Goal: Task Accomplishment & Management: Manage account settings

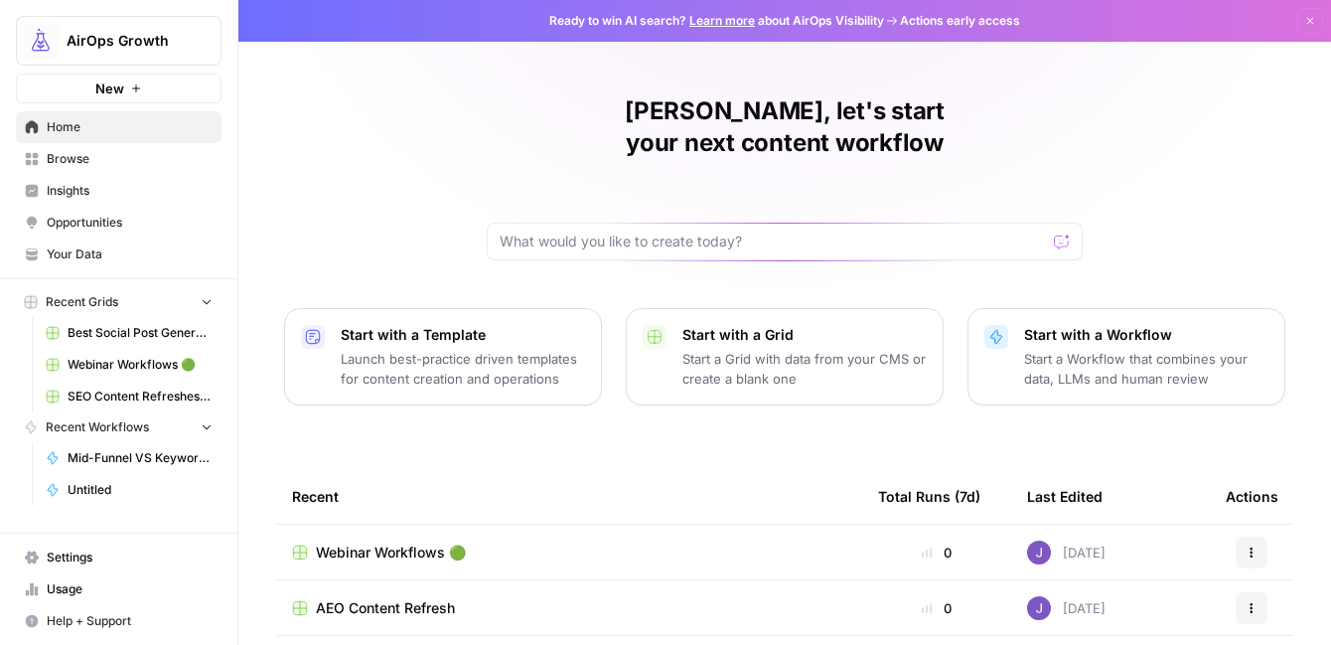
click at [415, 542] on span "Webinar Workflows 🟢" at bounding box center [391, 552] width 150 height 20
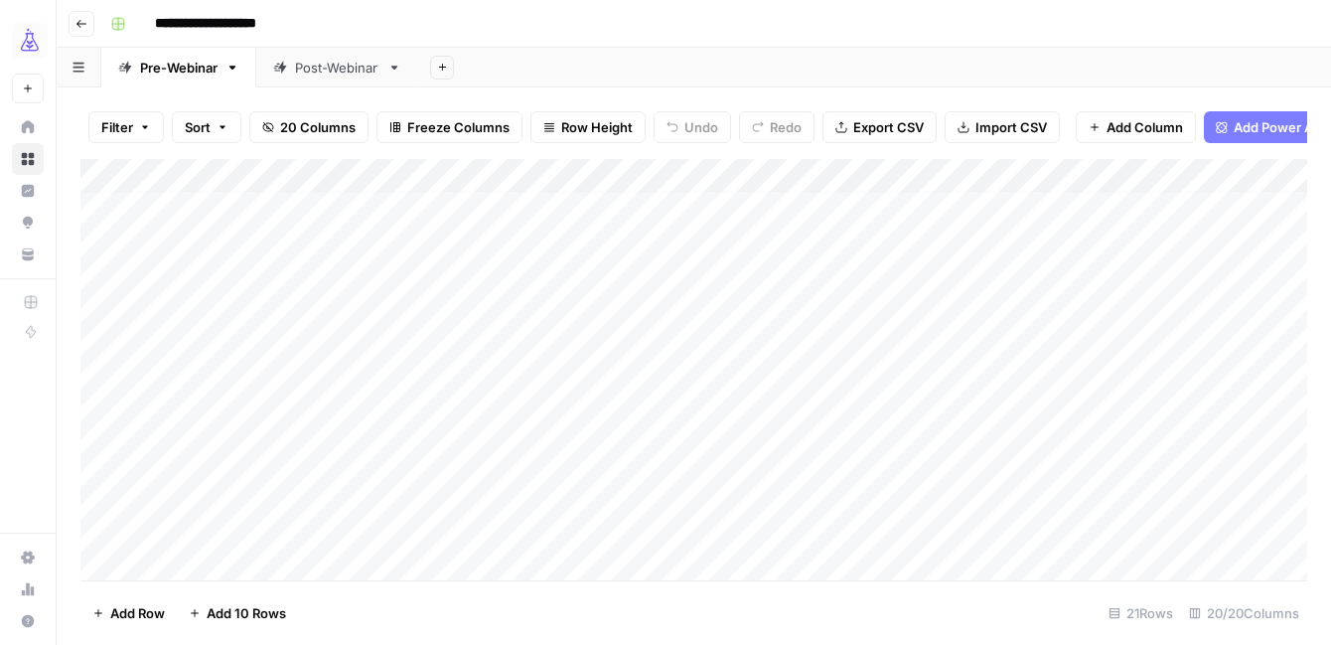
scroll to position [70, 0]
click at [338, 77] on link "Post-Webinar" at bounding box center [337, 68] width 162 height 40
click at [1012, 528] on div "Add Column" at bounding box center [693, 369] width 1227 height 421
click at [1011, 540] on div "Add Column" at bounding box center [693, 369] width 1227 height 421
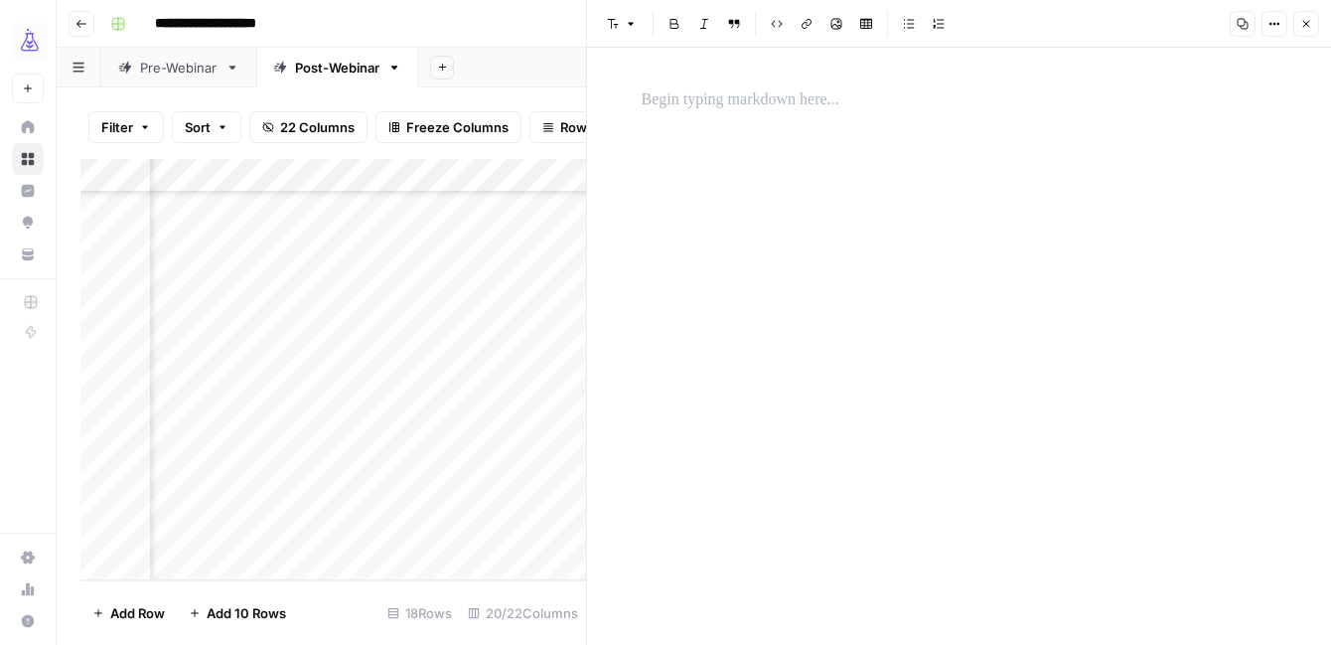
click at [1304, 14] on button "Close" at bounding box center [1307, 24] width 26 height 26
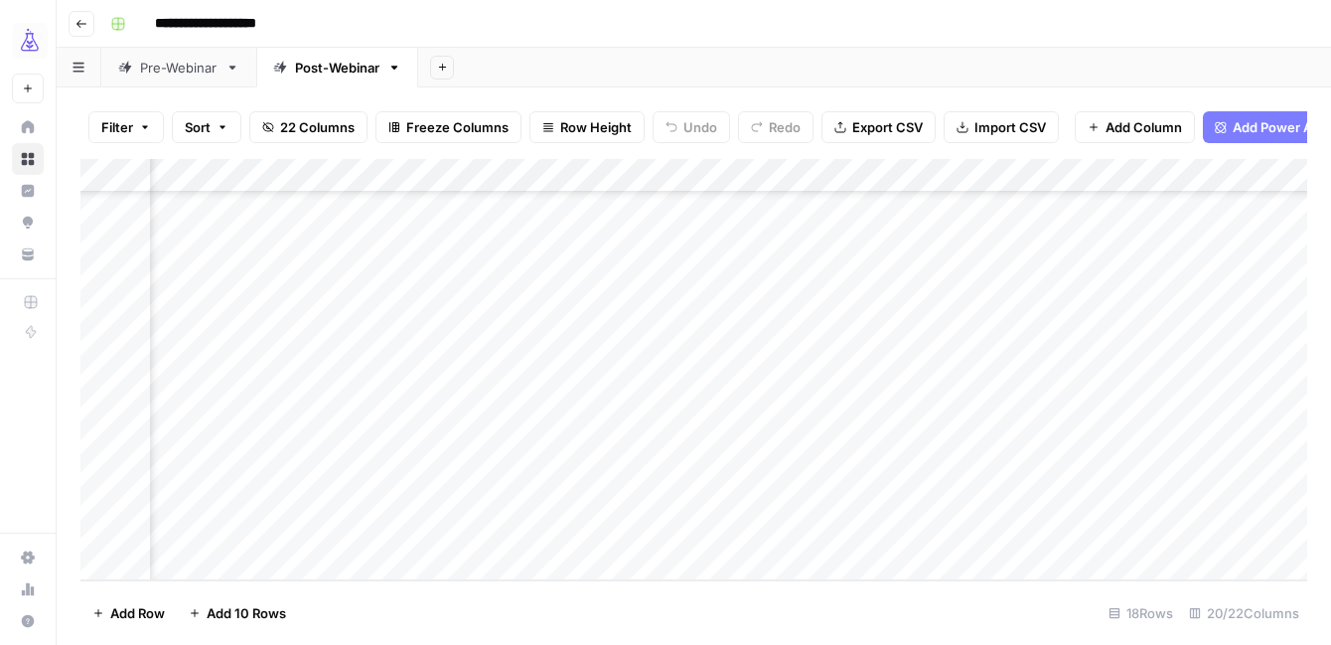
scroll to position [252, 2879]
click at [1145, 426] on div "Add Column" at bounding box center [693, 369] width 1227 height 421
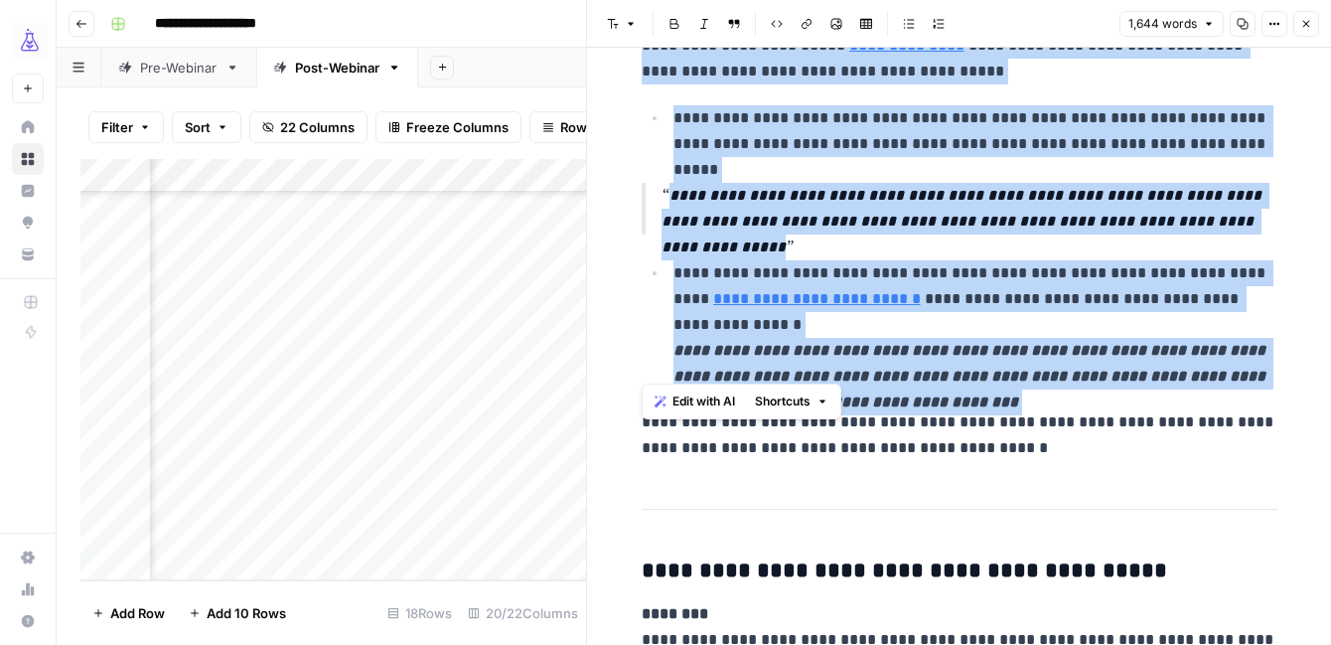
scroll to position [4138, 0]
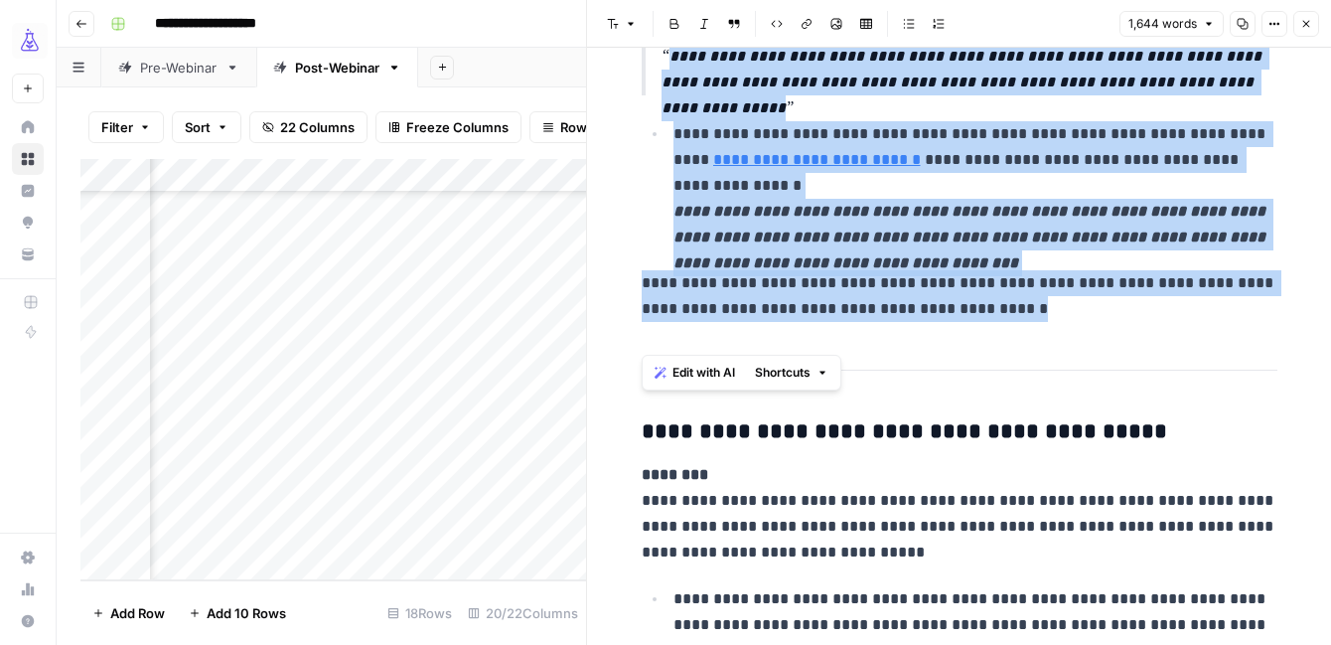
drag, startPoint x: 646, startPoint y: 99, endPoint x: 759, endPoint y: 355, distance: 279.3
click at [759, 360] on body "**********" at bounding box center [665, 322] width 1331 height 645
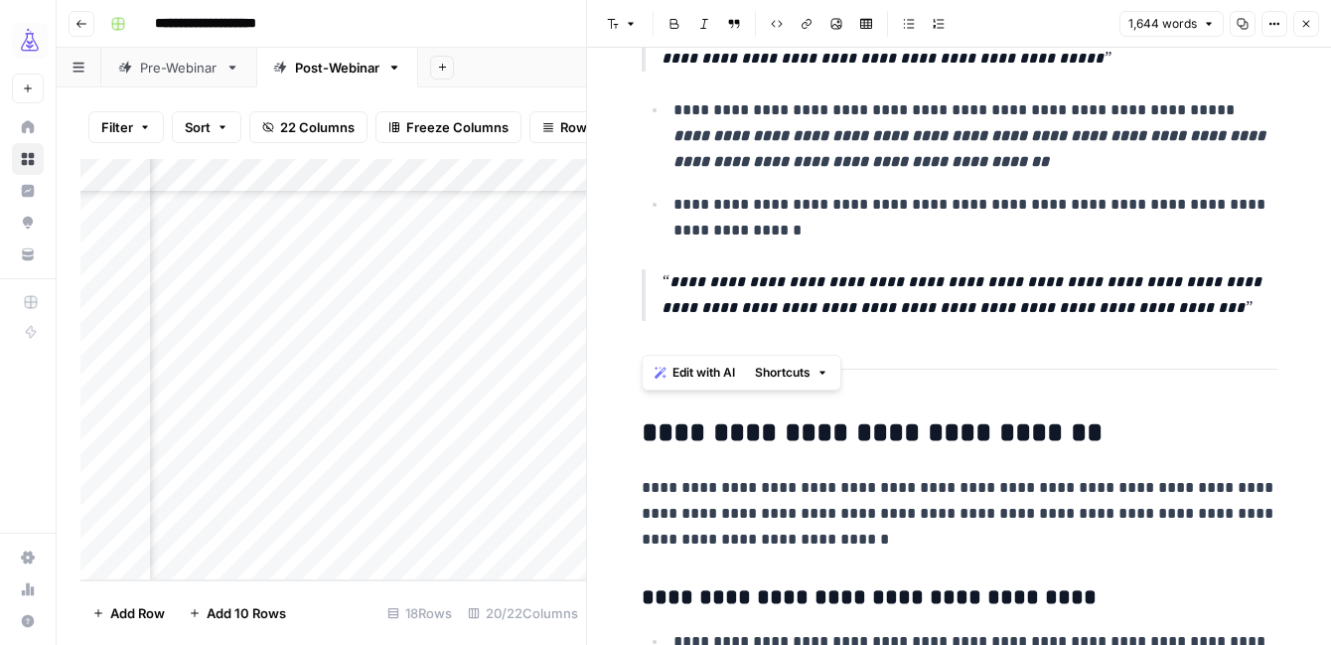
scroll to position [4818, 0]
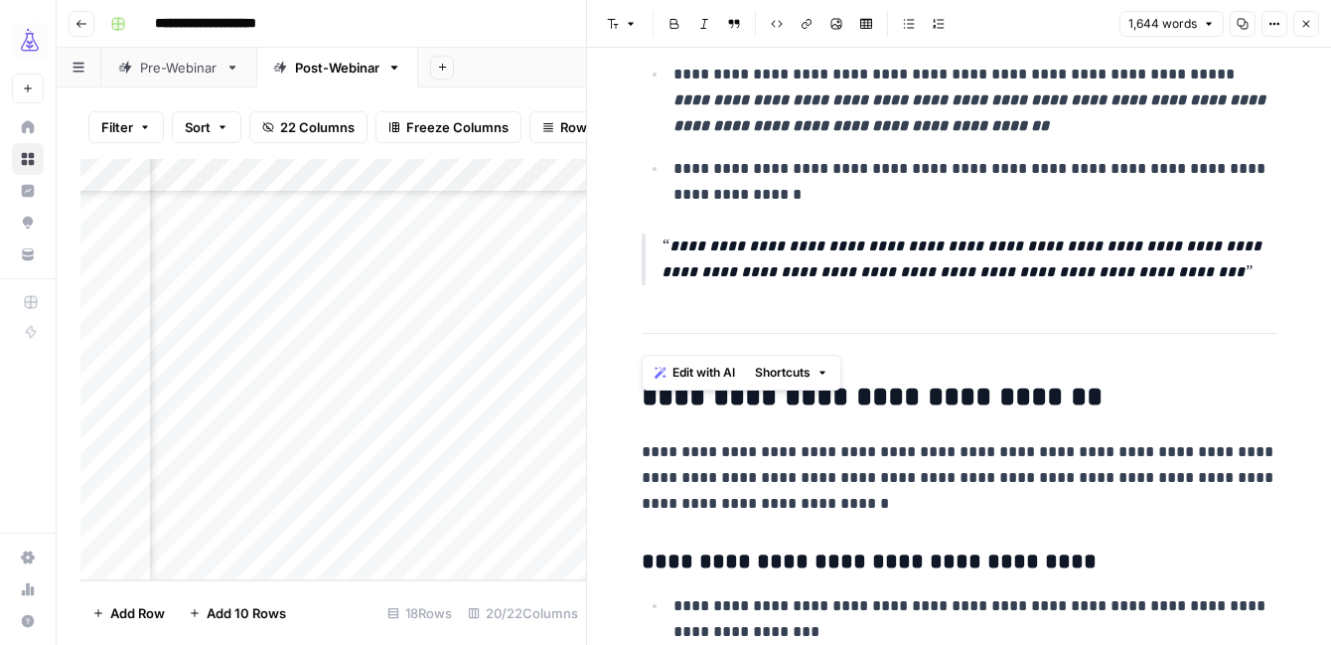
click at [915, 408] on h2 "**********" at bounding box center [960, 398] width 636 height 32
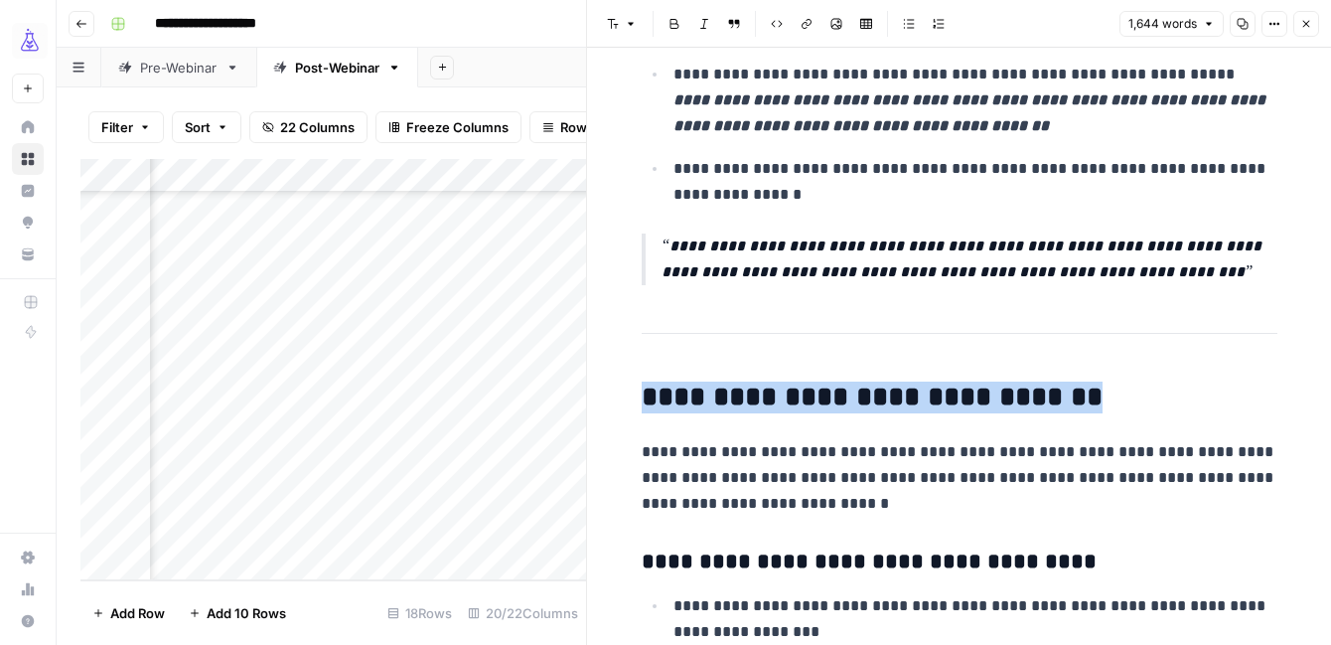
click at [915, 408] on h2 "**********" at bounding box center [960, 398] width 636 height 32
click at [1305, 23] on icon "button" at bounding box center [1307, 24] width 7 height 7
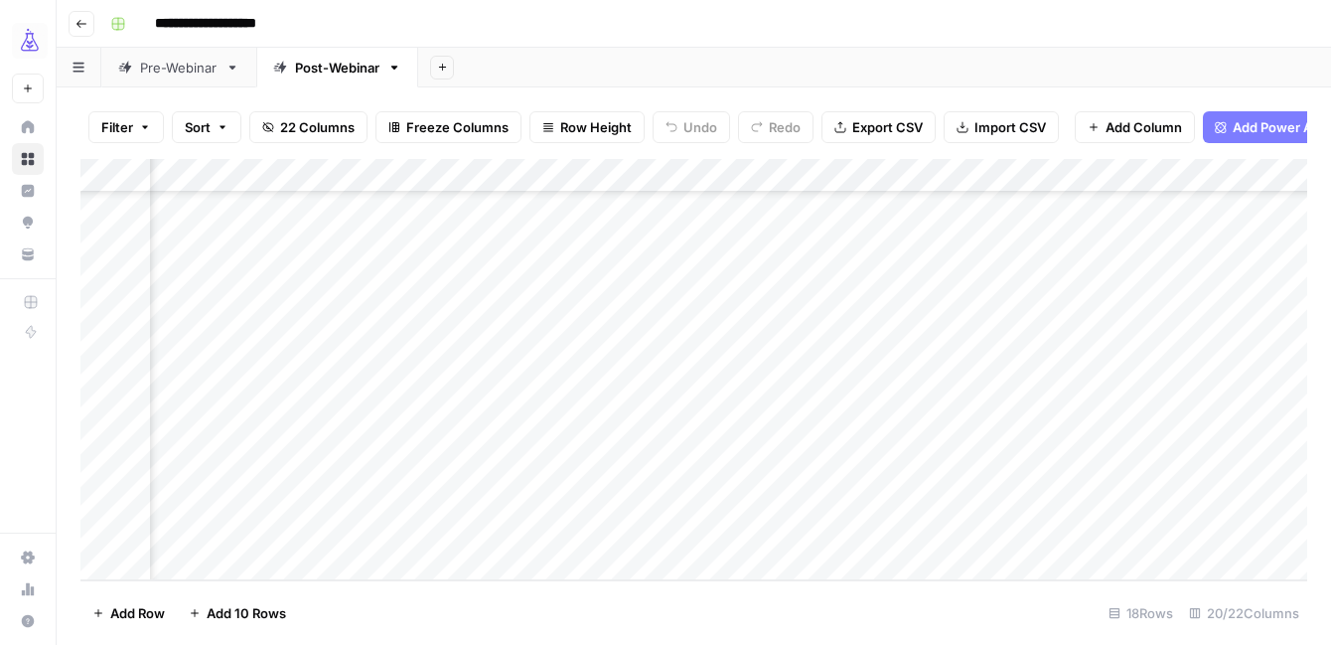
scroll to position [252, 1977]
click at [494, 430] on div "Add Column" at bounding box center [693, 369] width 1227 height 421
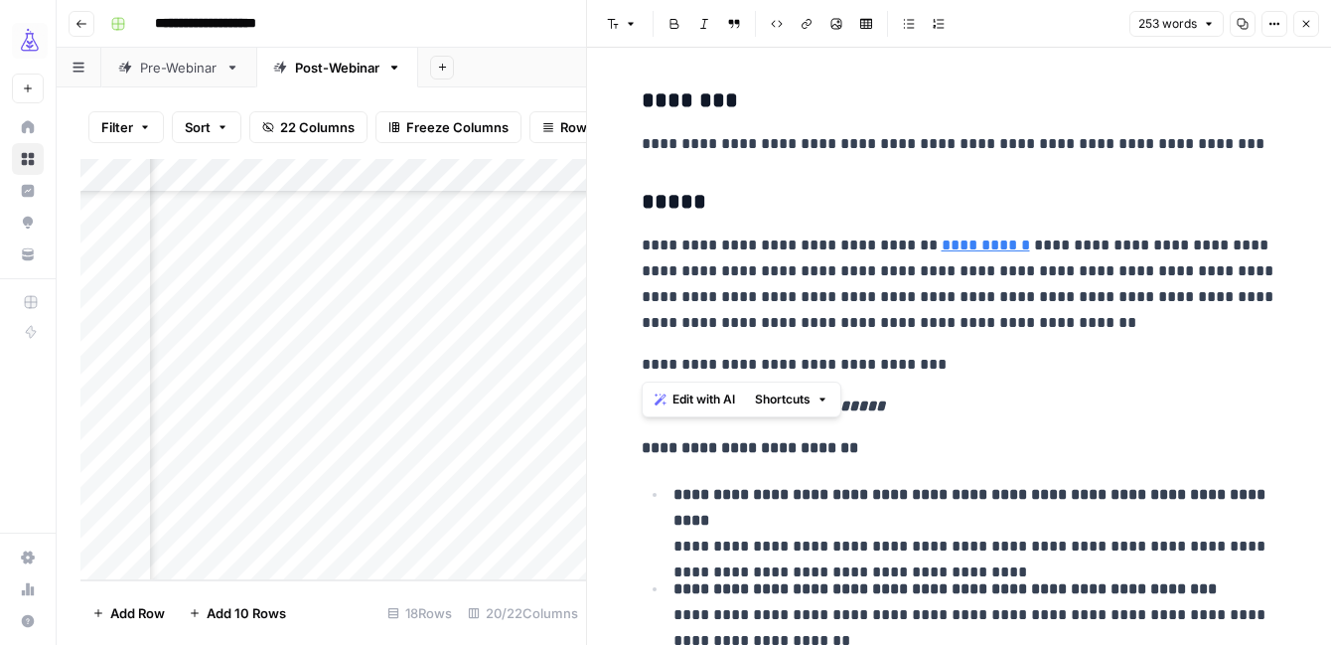
drag, startPoint x: 579, startPoint y: 401, endPoint x: 630, endPoint y: 362, distance: 64.4
click at [630, 362] on div "**********" at bounding box center [960, 644] width 660 height 1130
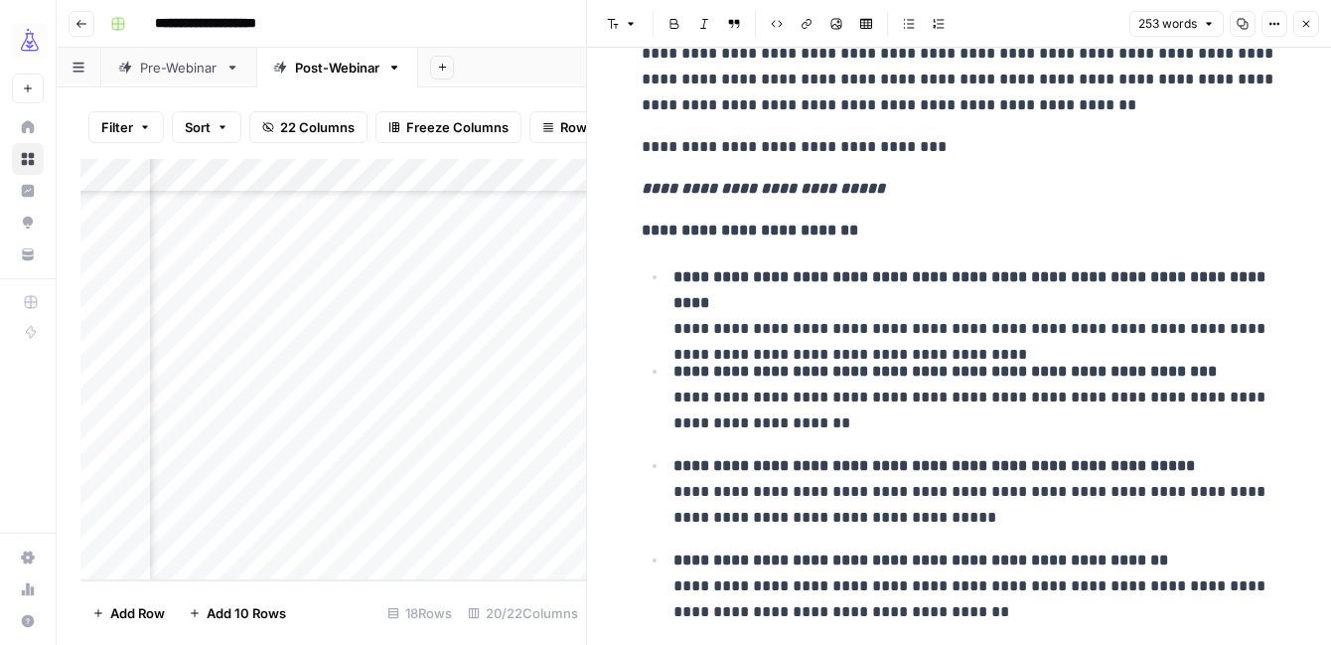
click at [884, 339] on p "**********" at bounding box center [976, 302] width 604 height 77
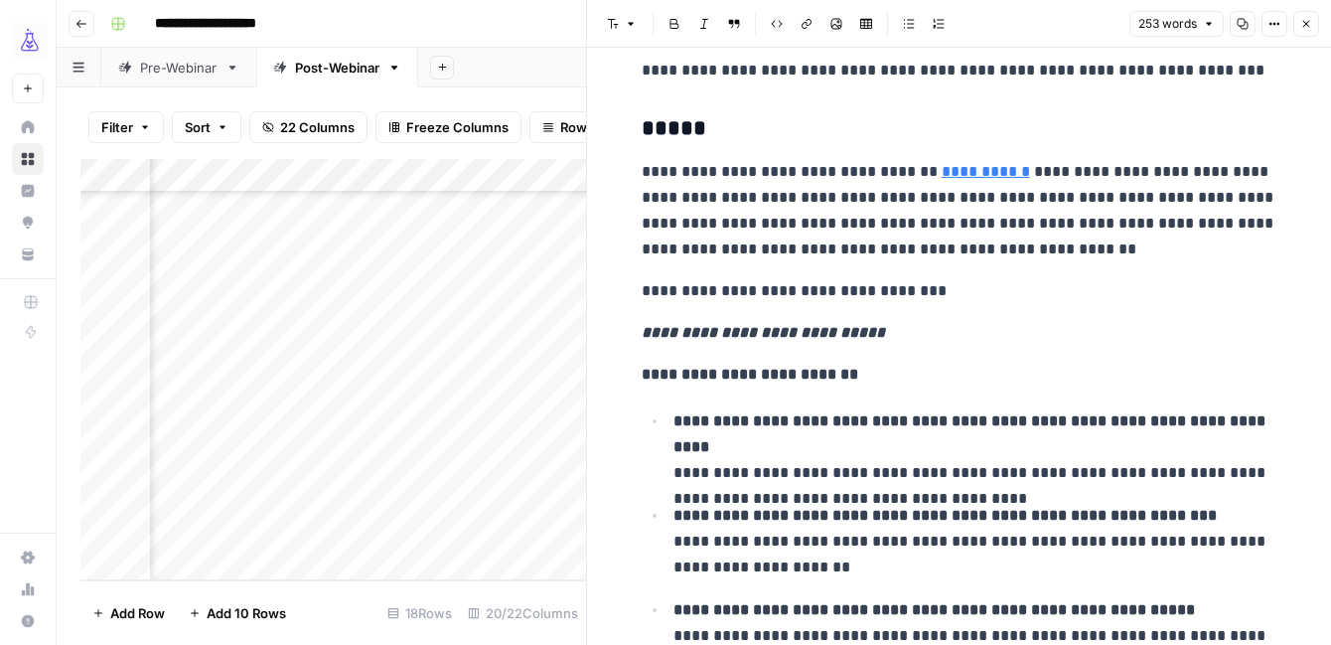
scroll to position [40, 0]
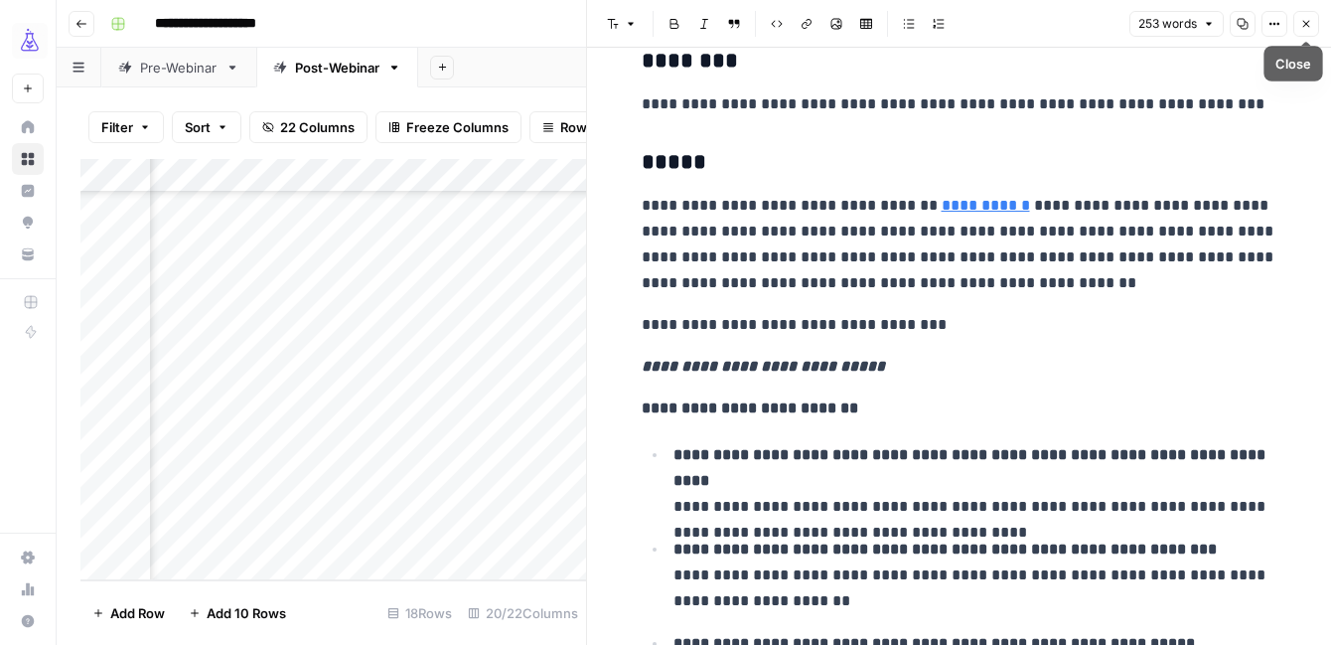
click at [1304, 27] on icon "button" at bounding box center [1307, 24] width 12 height 12
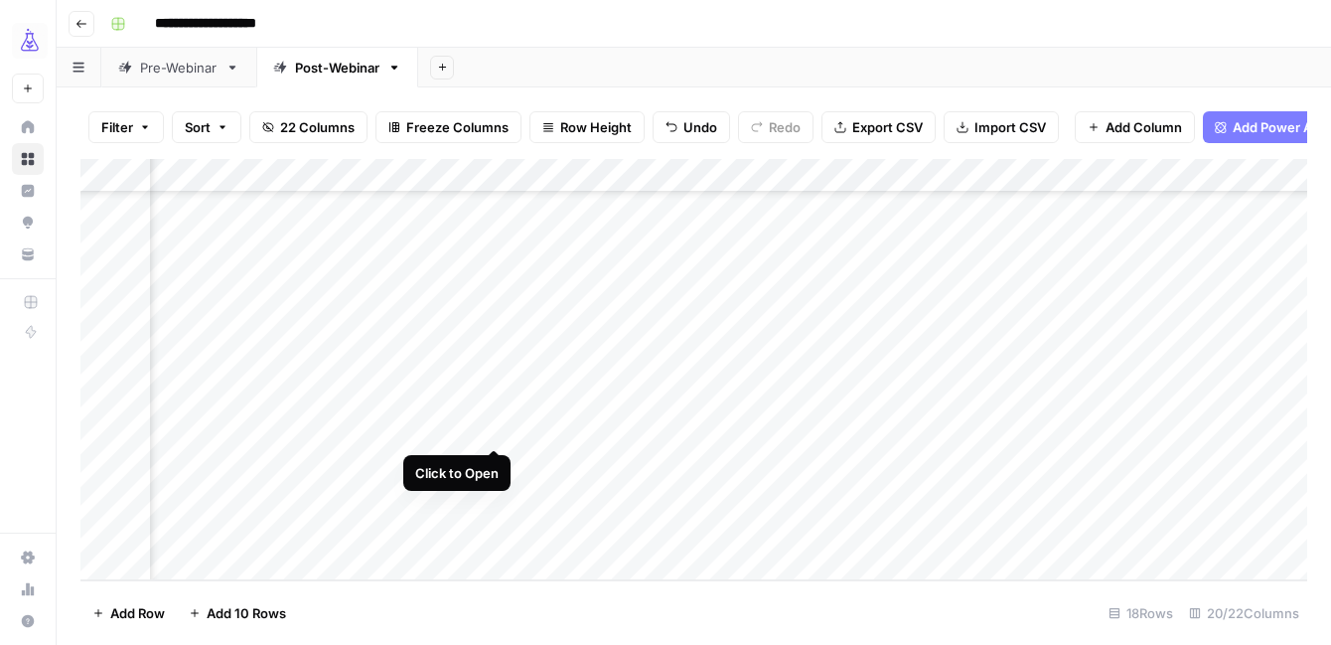
click at [493, 431] on div "Add Column" at bounding box center [693, 369] width 1227 height 421
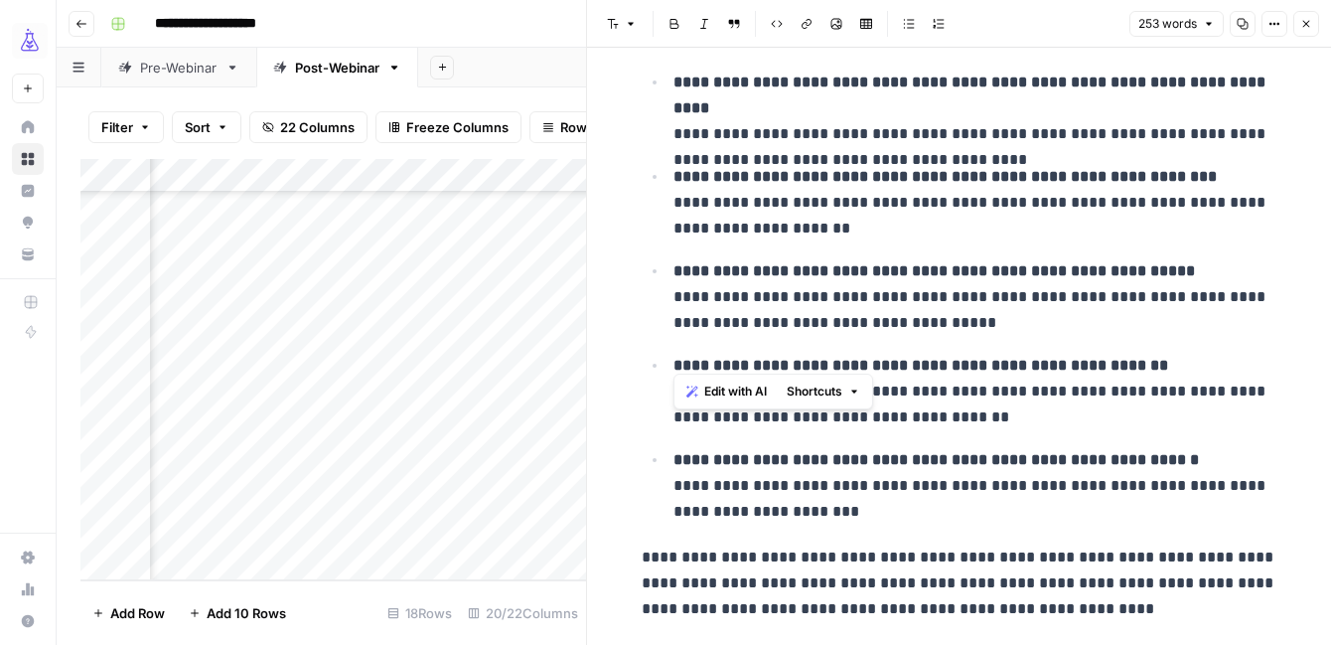
scroll to position [450, 0]
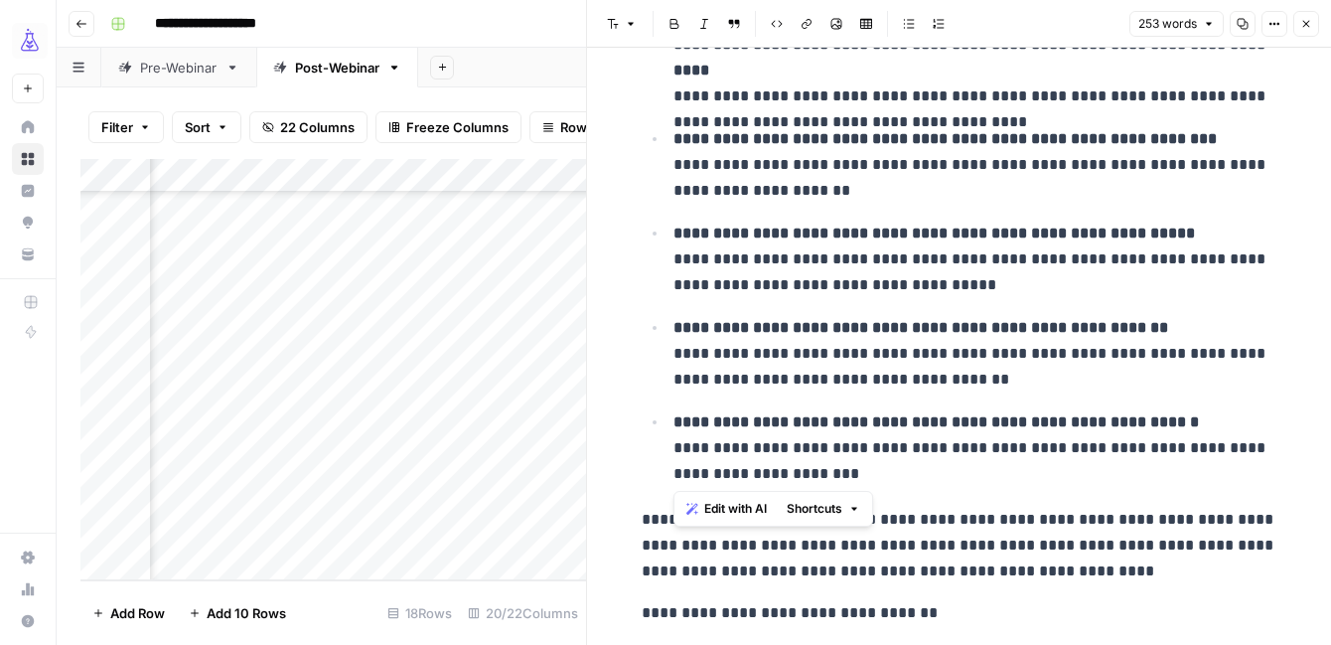
drag, startPoint x: 672, startPoint y: 197, endPoint x: 852, endPoint y: 481, distance: 336.8
click at [852, 481] on ul "**********" at bounding box center [960, 259] width 636 height 456
click at [1304, 23] on icon "button" at bounding box center [1307, 24] width 12 height 12
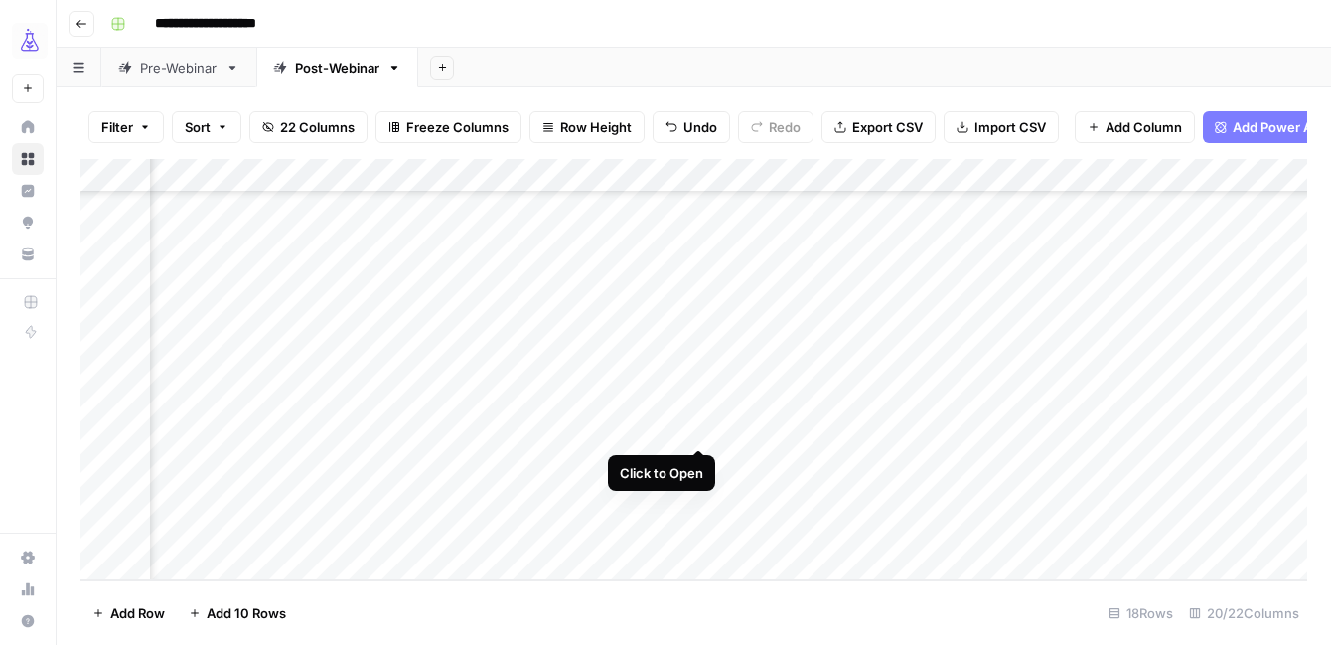
click at [695, 426] on div "Add Column" at bounding box center [693, 369] width 1227 height 421
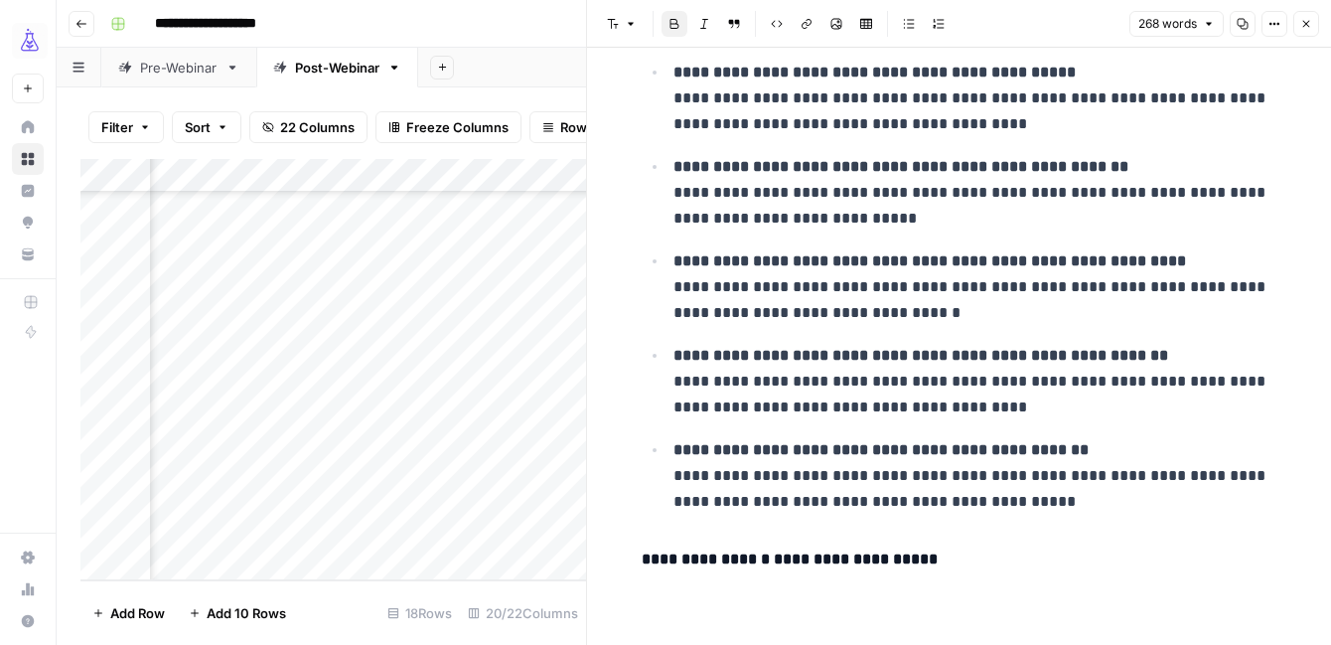
scroll to position [616, 0]
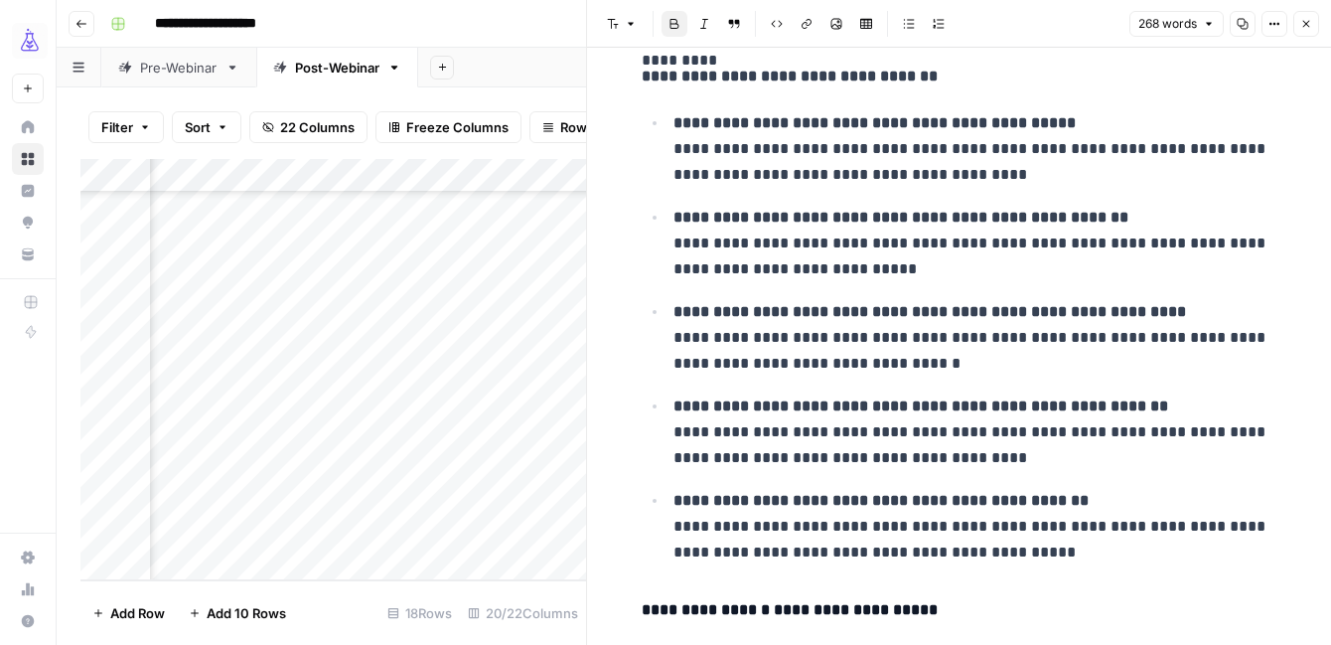
click at [1304, 28] on icon "button" at bounding box center [1307, 24] width 12 height 12
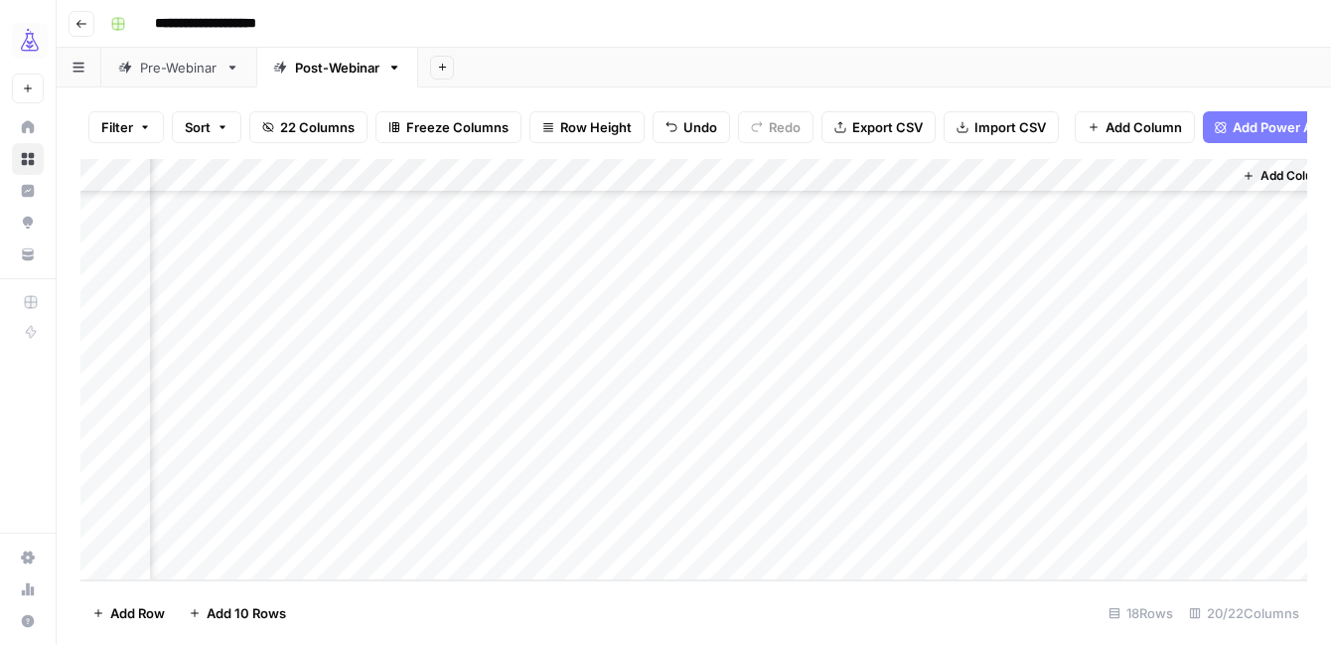
scroll to position [252, 3100]
click at [915, 427] on div "Add Column" at bounding box center [693, 369] width 1227 height 421
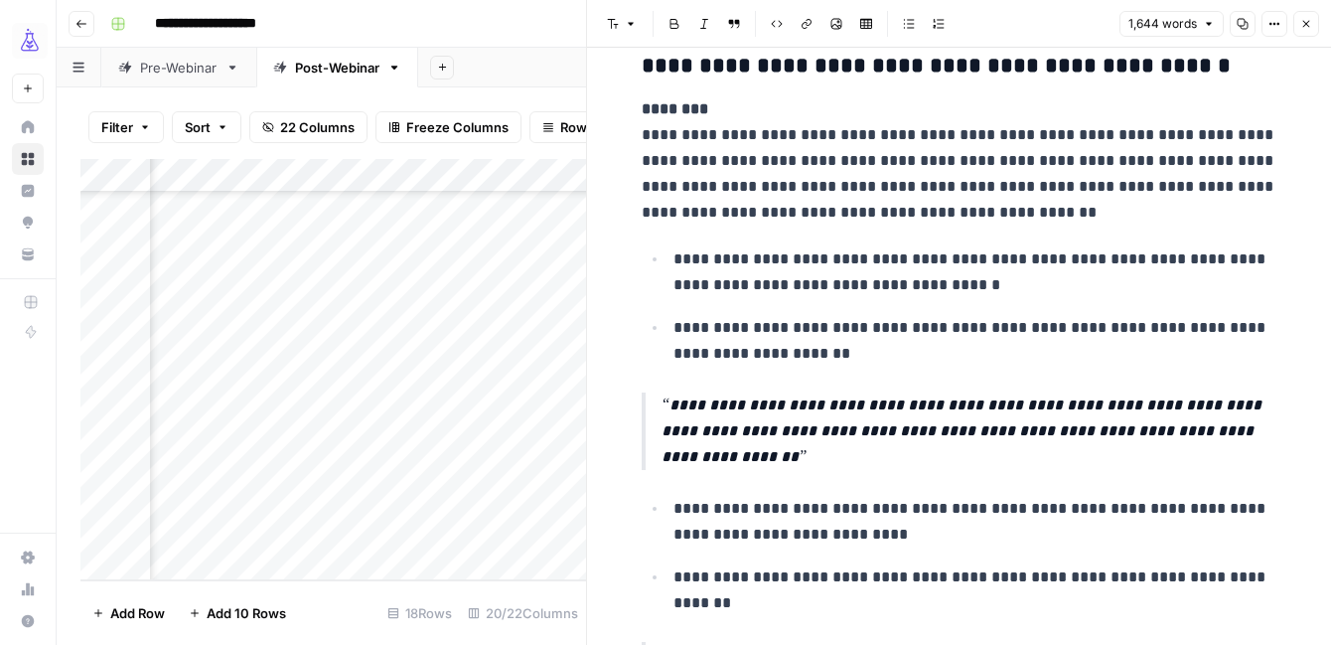
scroll to position [1585, 0]
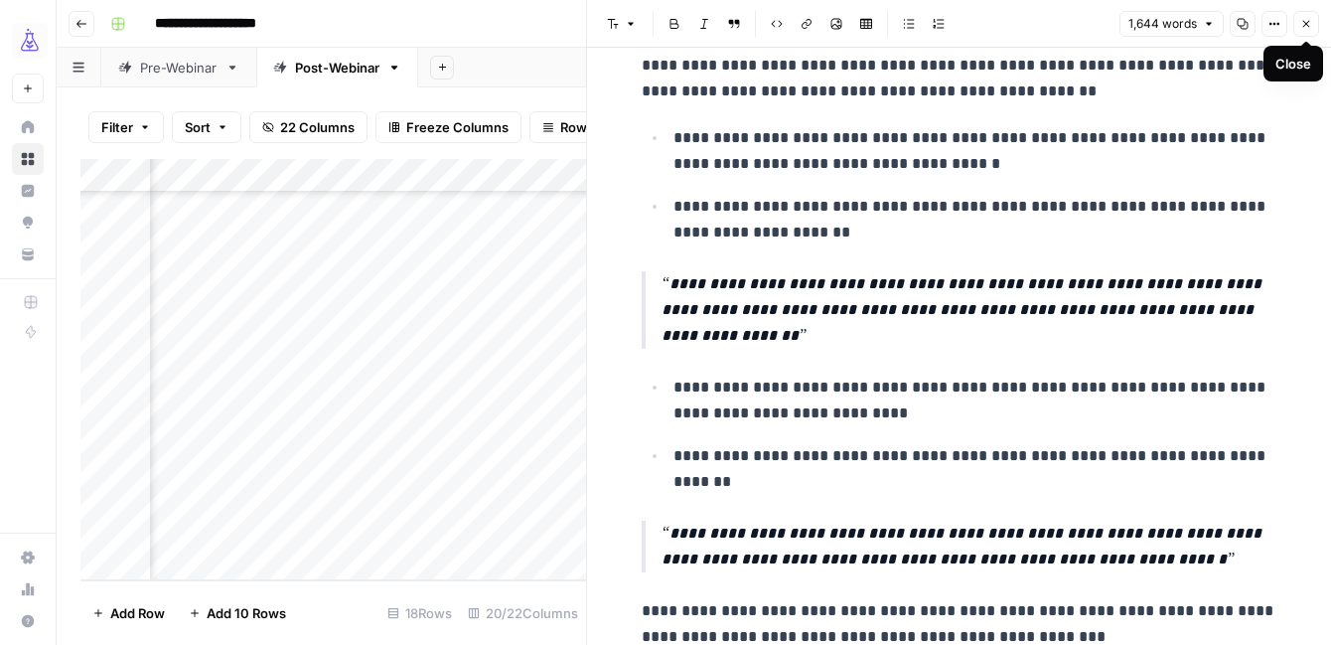
click at [1301, 33] on button "Close" at bounding box center [1307, 24] width 26 height 26
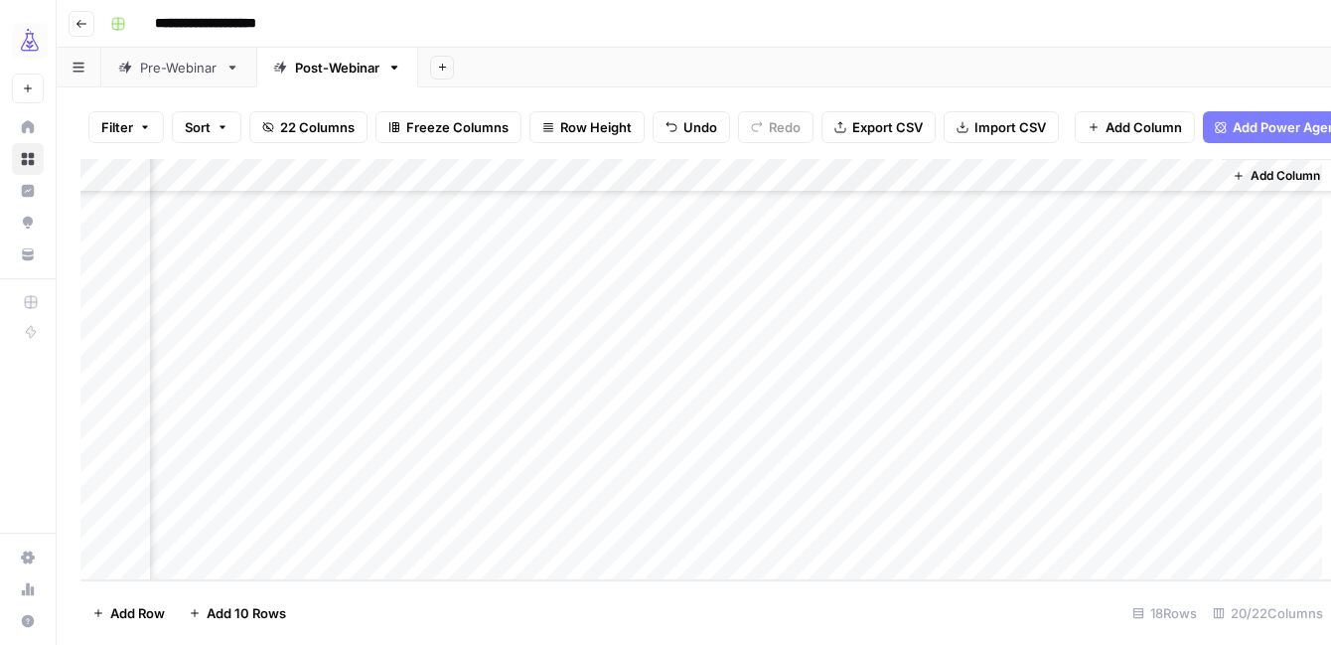
scroll to position [252, 3076]
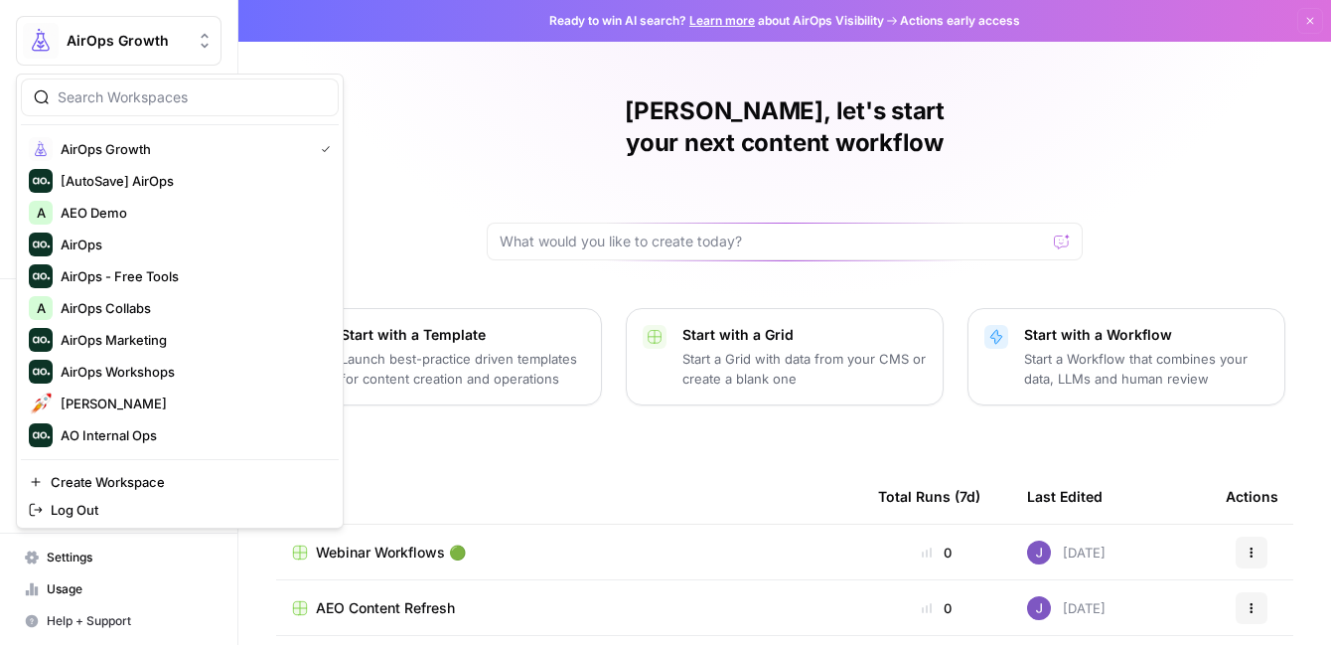
click at [148, 47] on span "AirOps Growth" at bounding box center [127, 41] width 120 height 20
click at [126, 145] on span "AirOps Growth" at bounding box center [183, 149] width 244 height 20
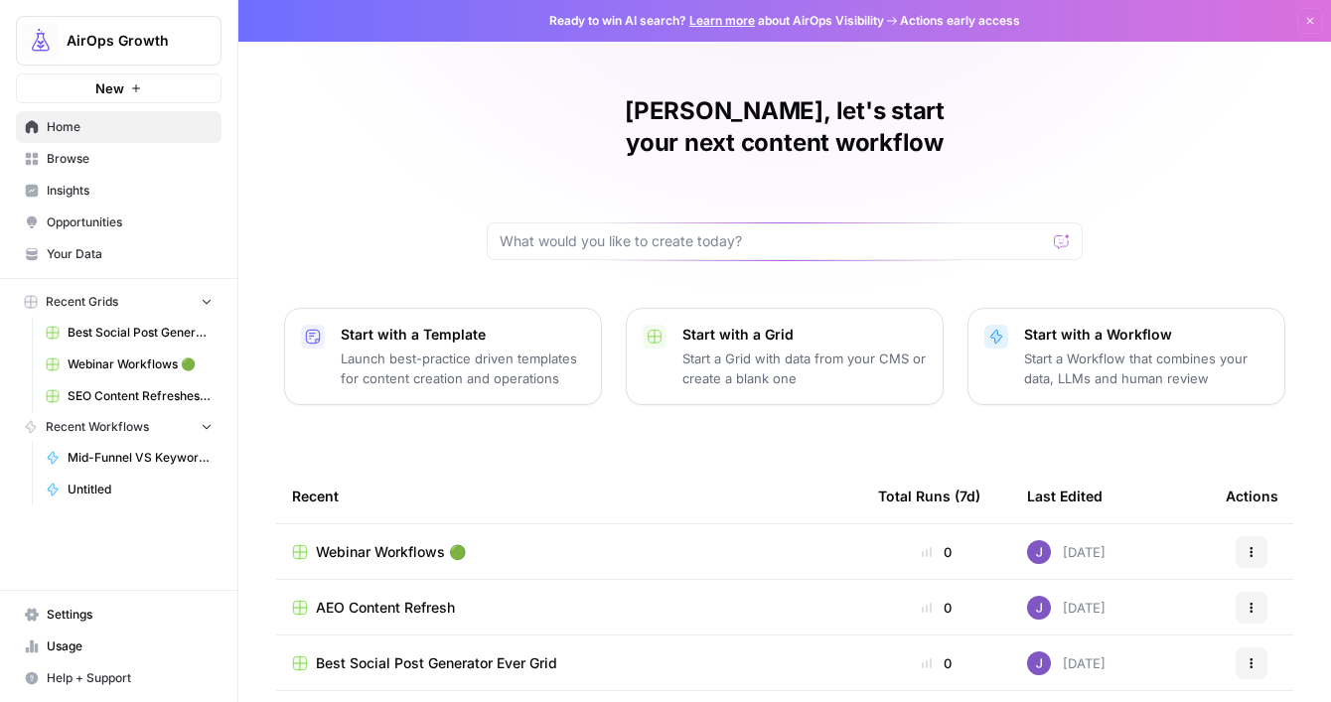
click at [92, 617] on span "Settings" at bounding box center [130, 615] width 166 height 18
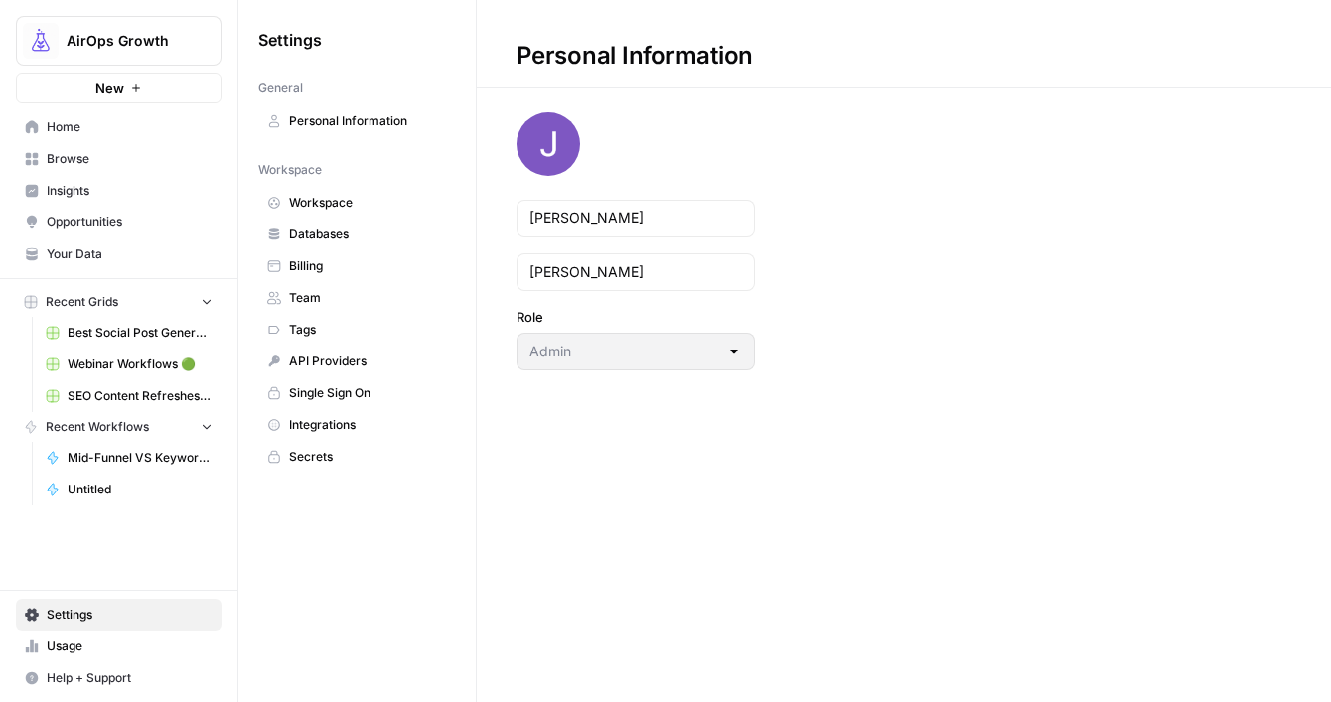
click at [312, 303] on span "Team" at bounding box center [368, 298] width 158 height 18
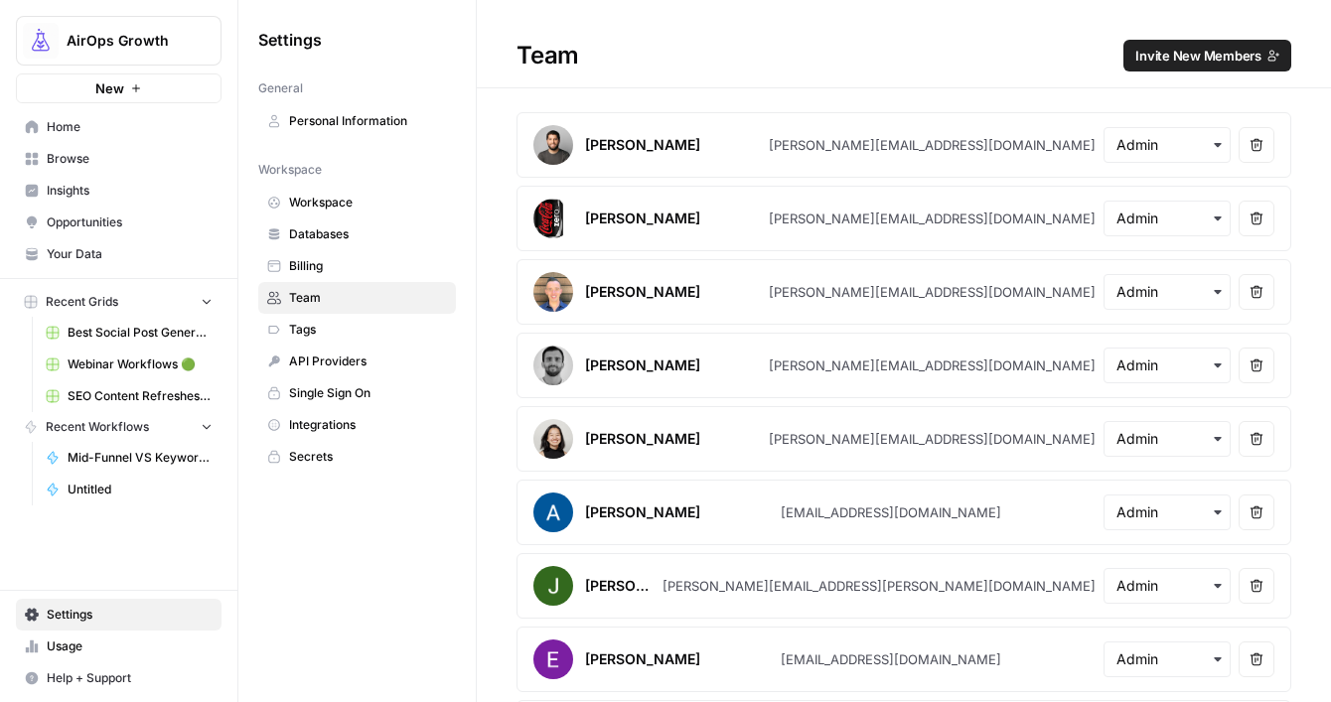
click at [1200, 60] on span "Invite New Members" at bounding box center [1199, 56] width 126 height 20
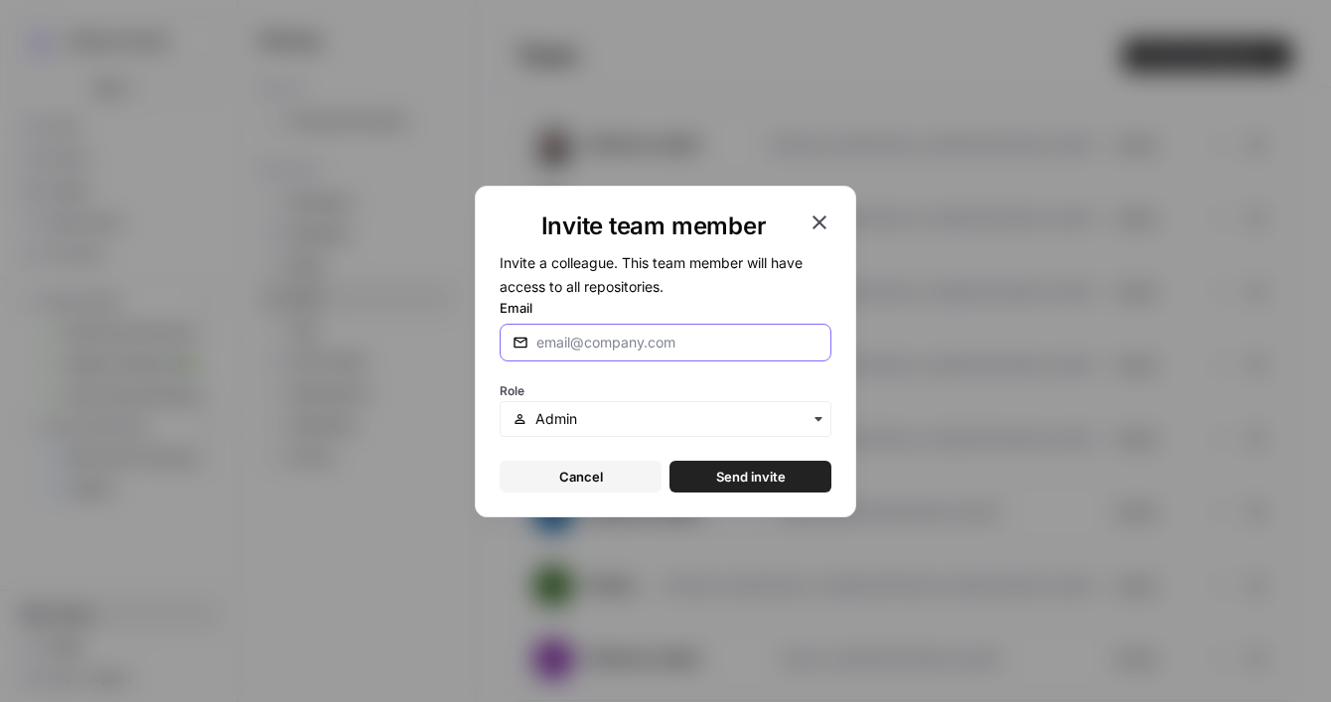
click at [699, 335] on input "Email" at bounding box center [678, 343] width 282 height 20
type input "ally@airops.com"
click at [757, 482] on span "Send invite" at bounding box center [751, 477] width 70 height 20
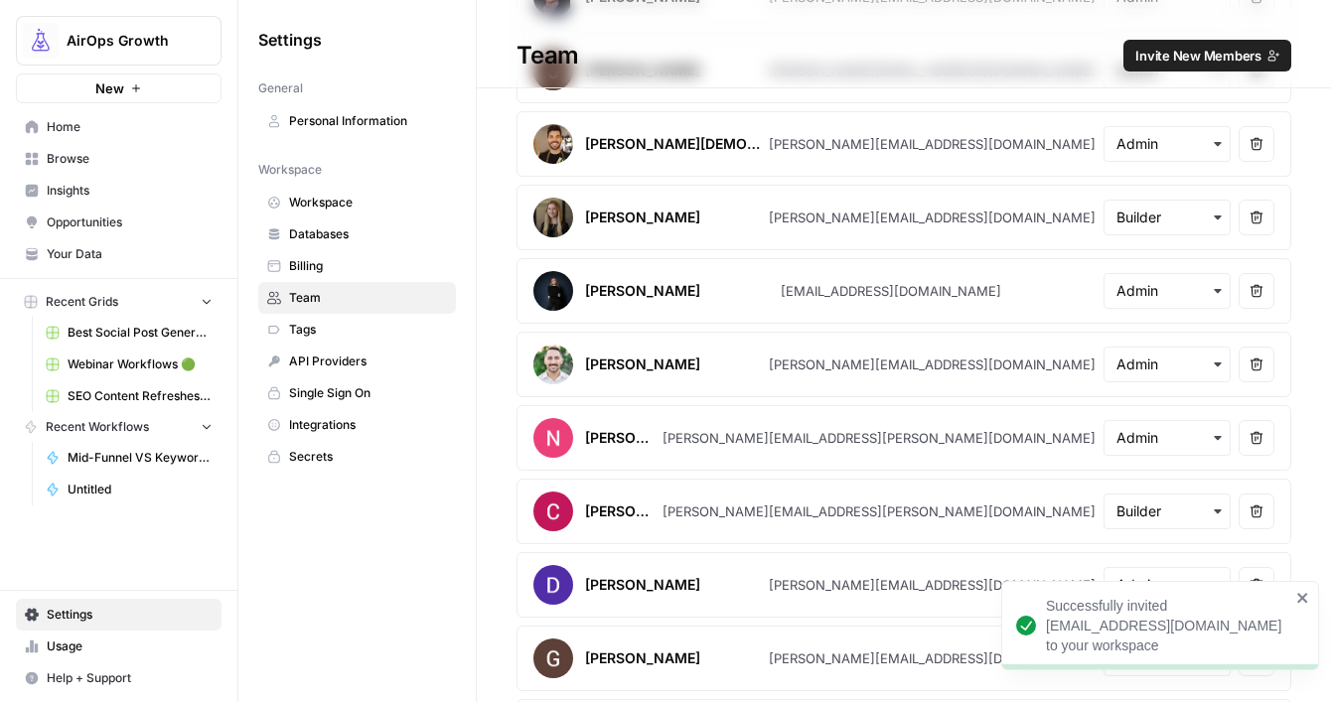
scroll to position [1542, 0]
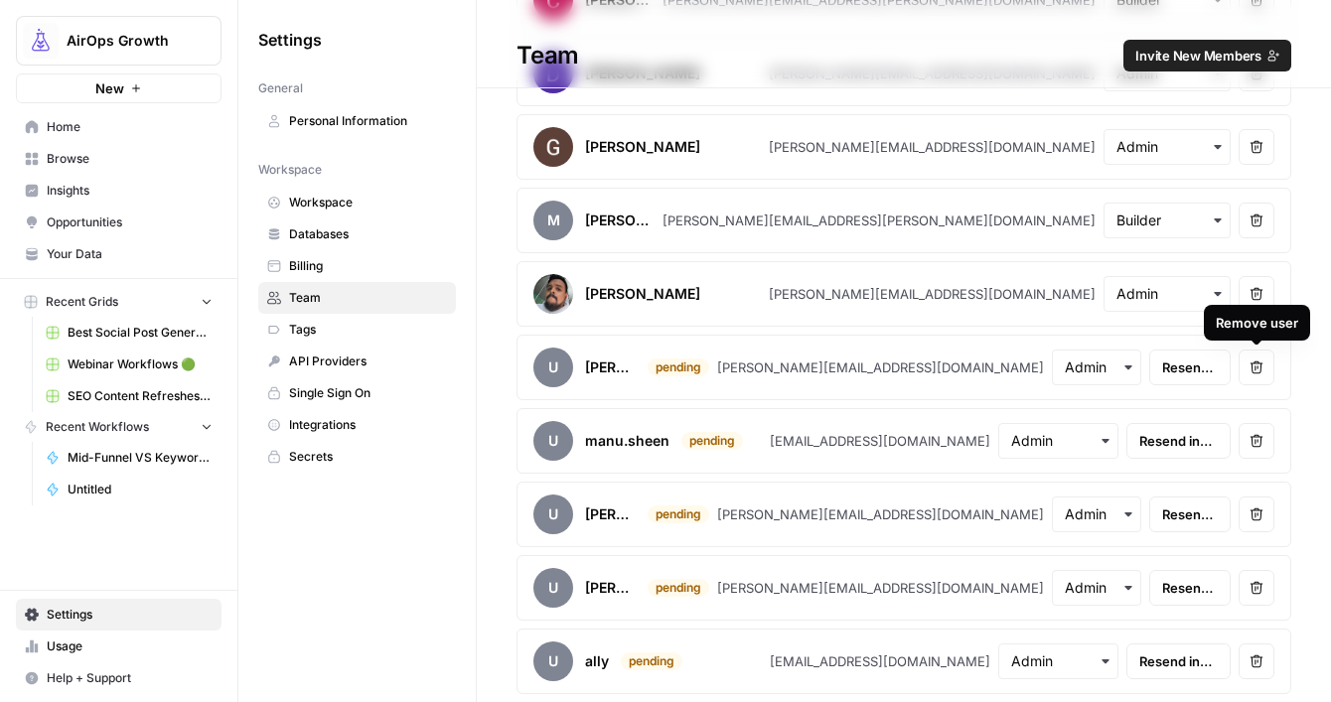
click at [1256, 373] on icon "button" at bounding box center [1257, 368] width 13 height 13
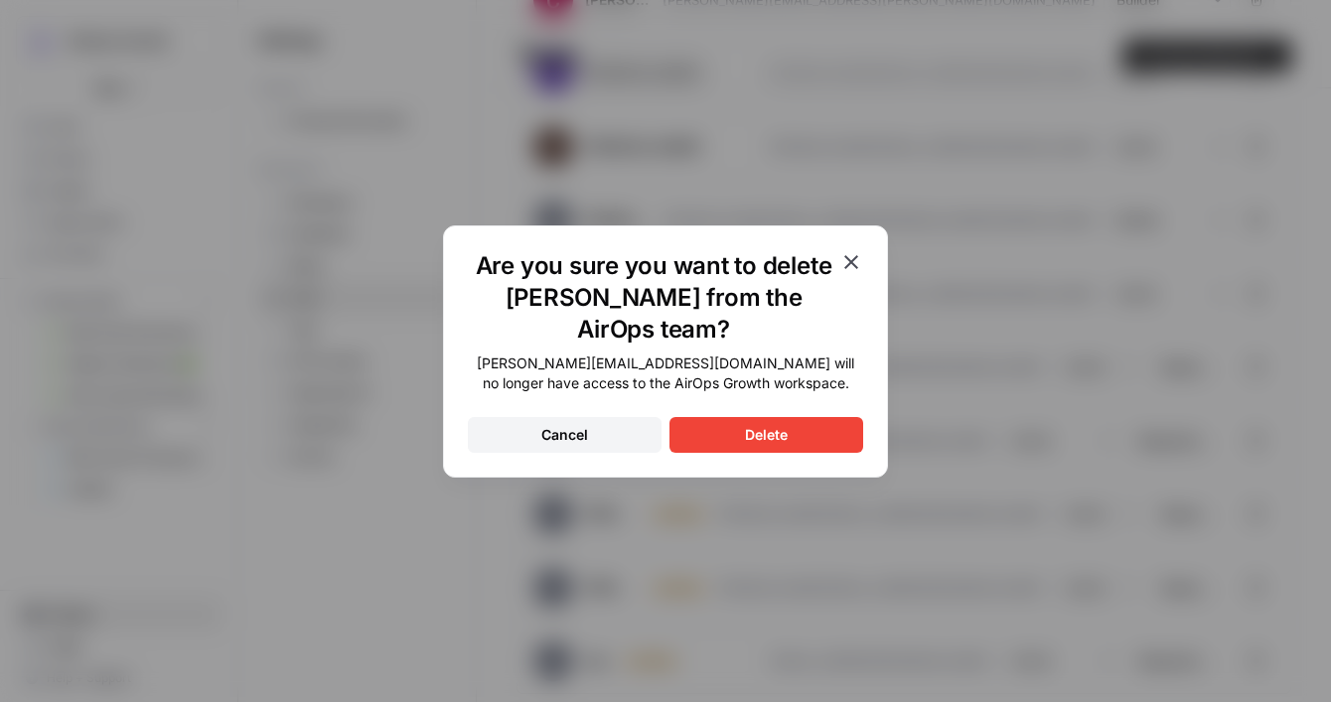
click at [773, 425] on div "Delete" at bounding box center [766, 435] width 43 height 20
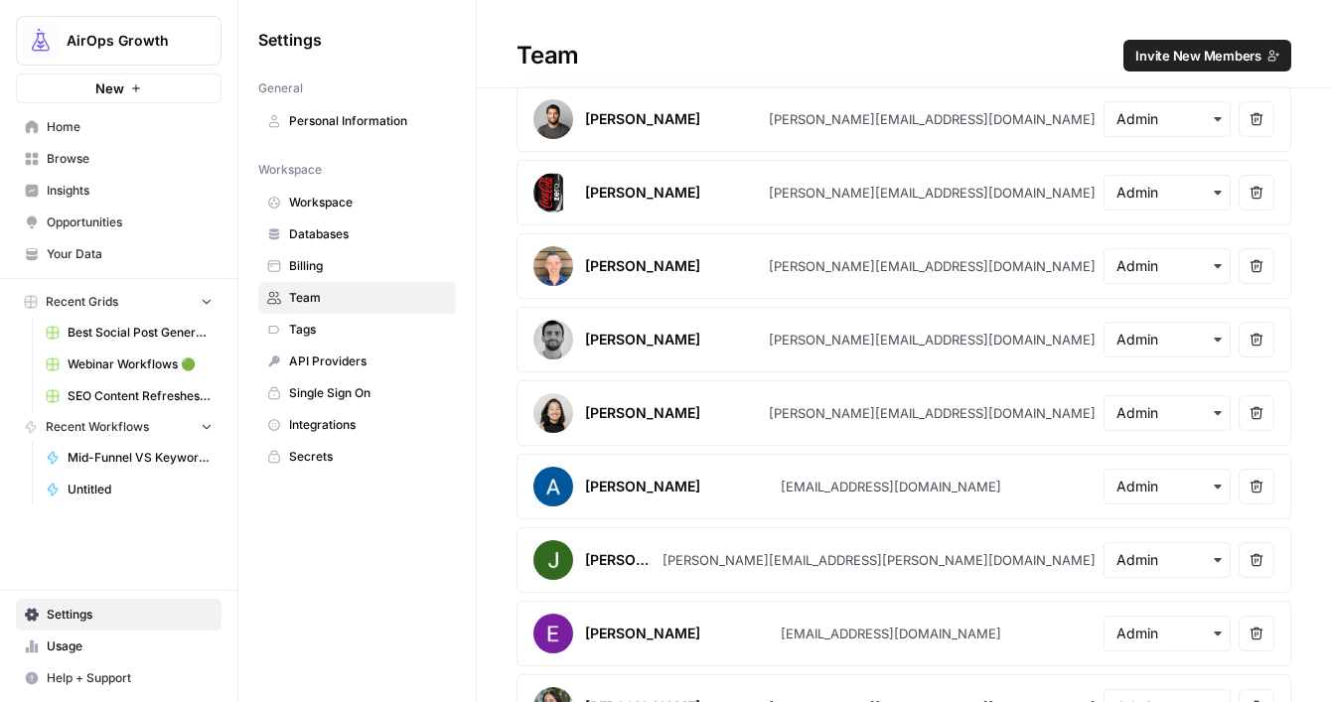
scroll to position [0, 0]
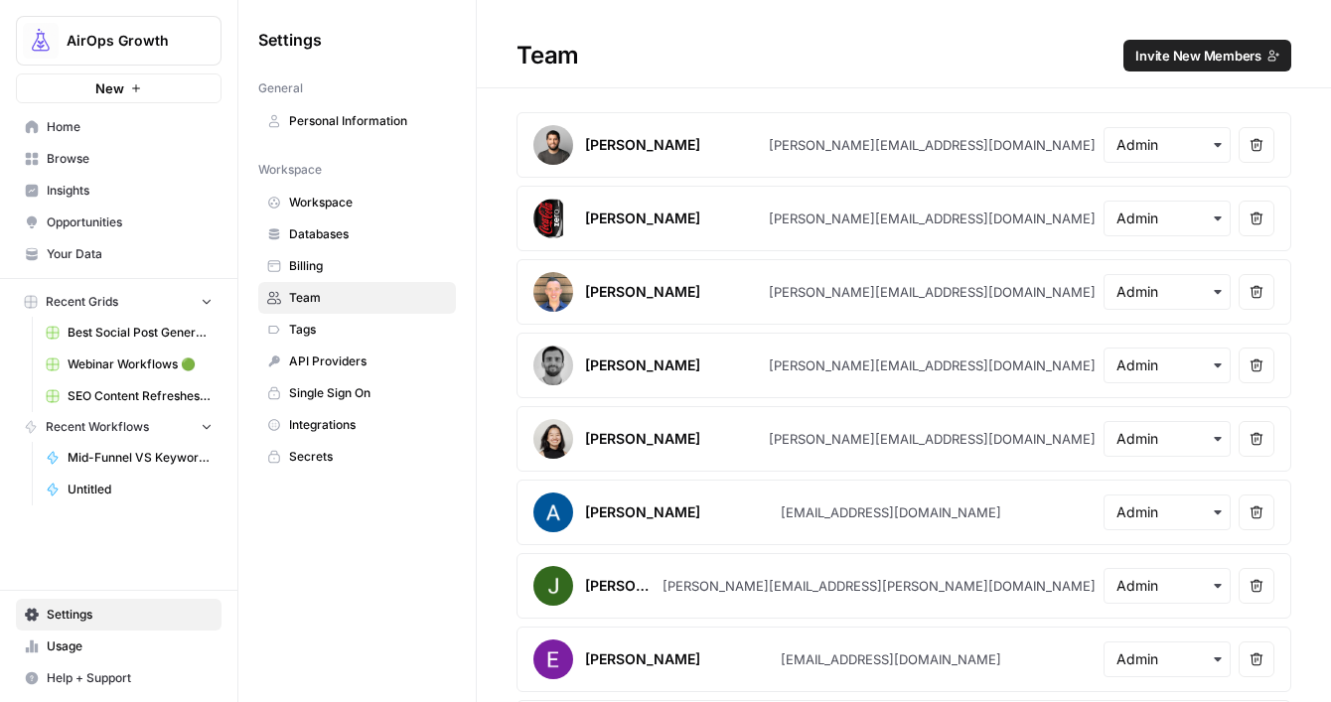
click at [128, 52] on button "AirOps Growth" at bounding box center [119, 41] width 206 height 50
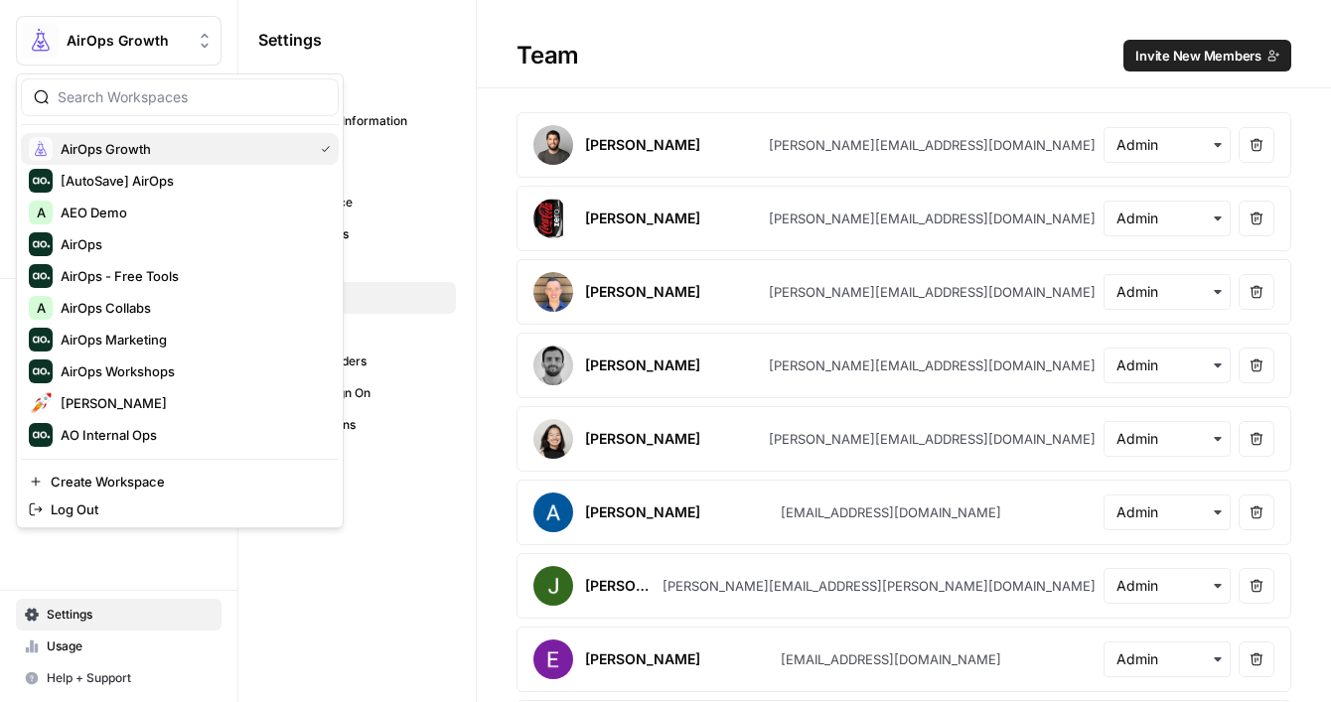
click at [117, 156] on span "AirOps Growth" at bounding box center [183, 149] width 244 height 20
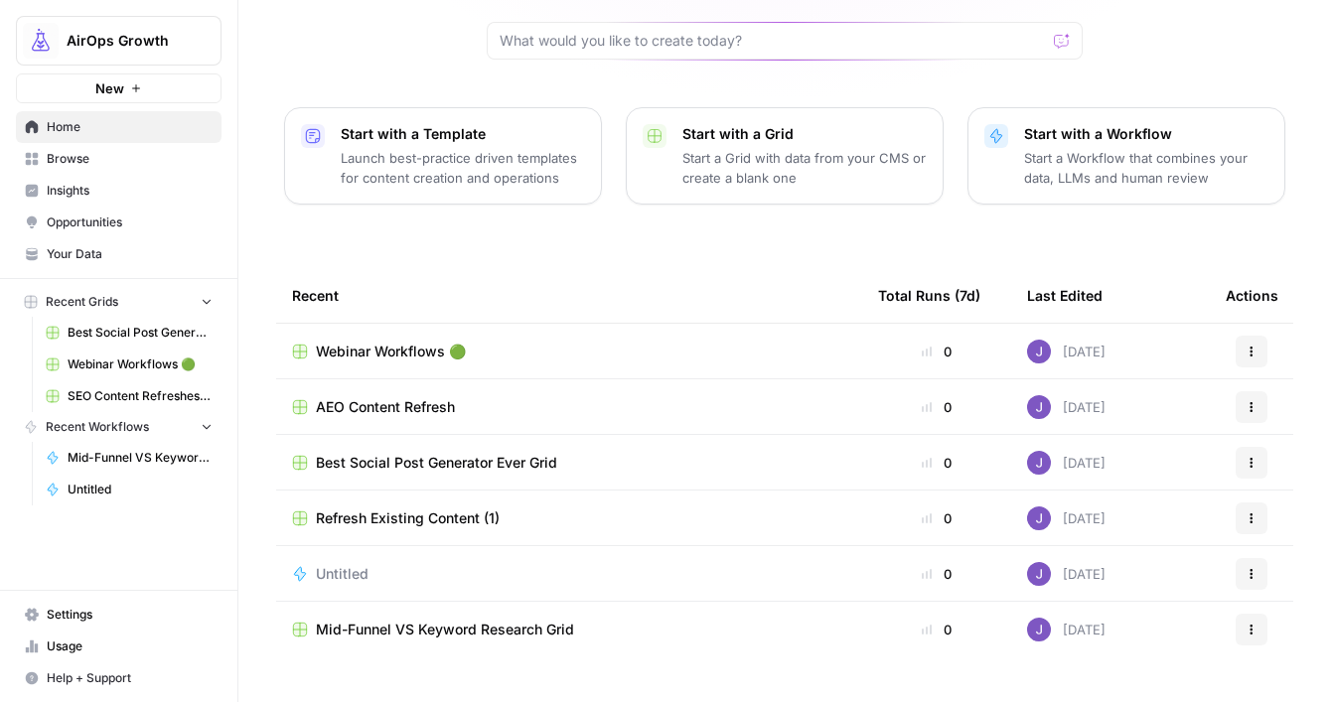
scroll to position [212, 0]
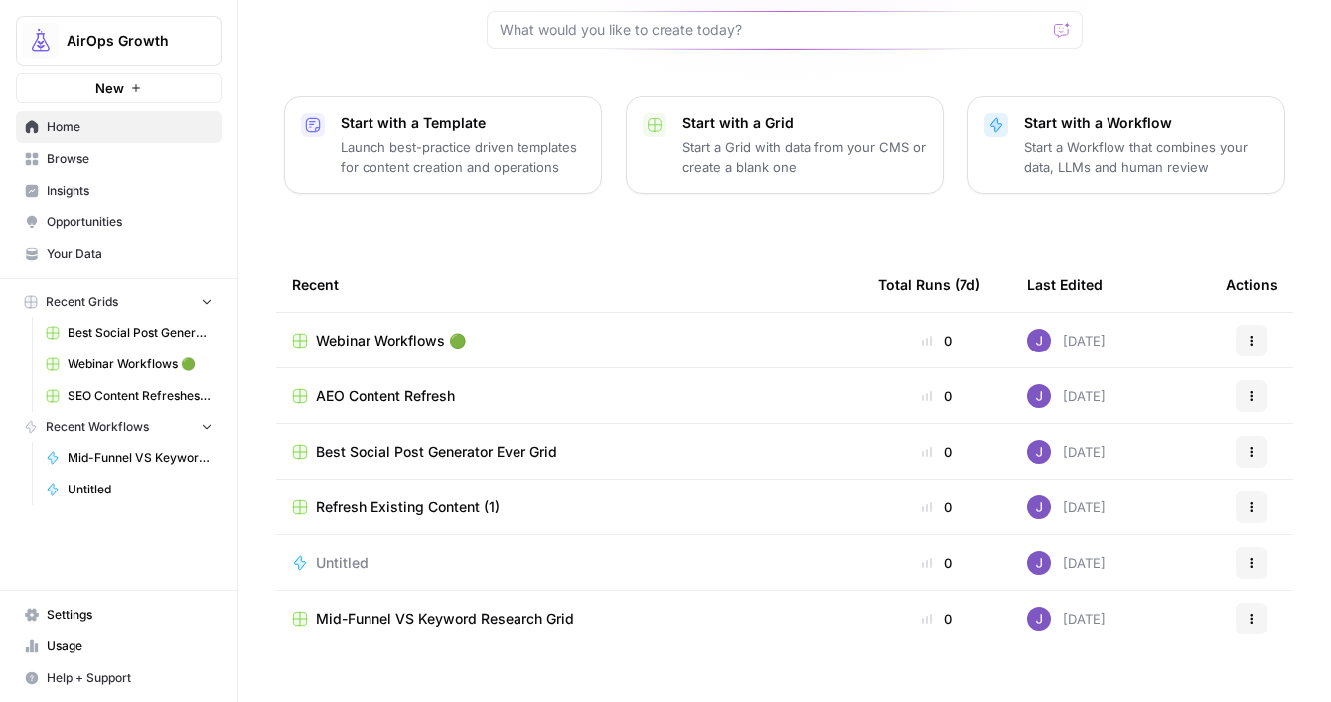
click at [80, 160] on span "Browse" at bounding box center [130, 159] width 166 height 18
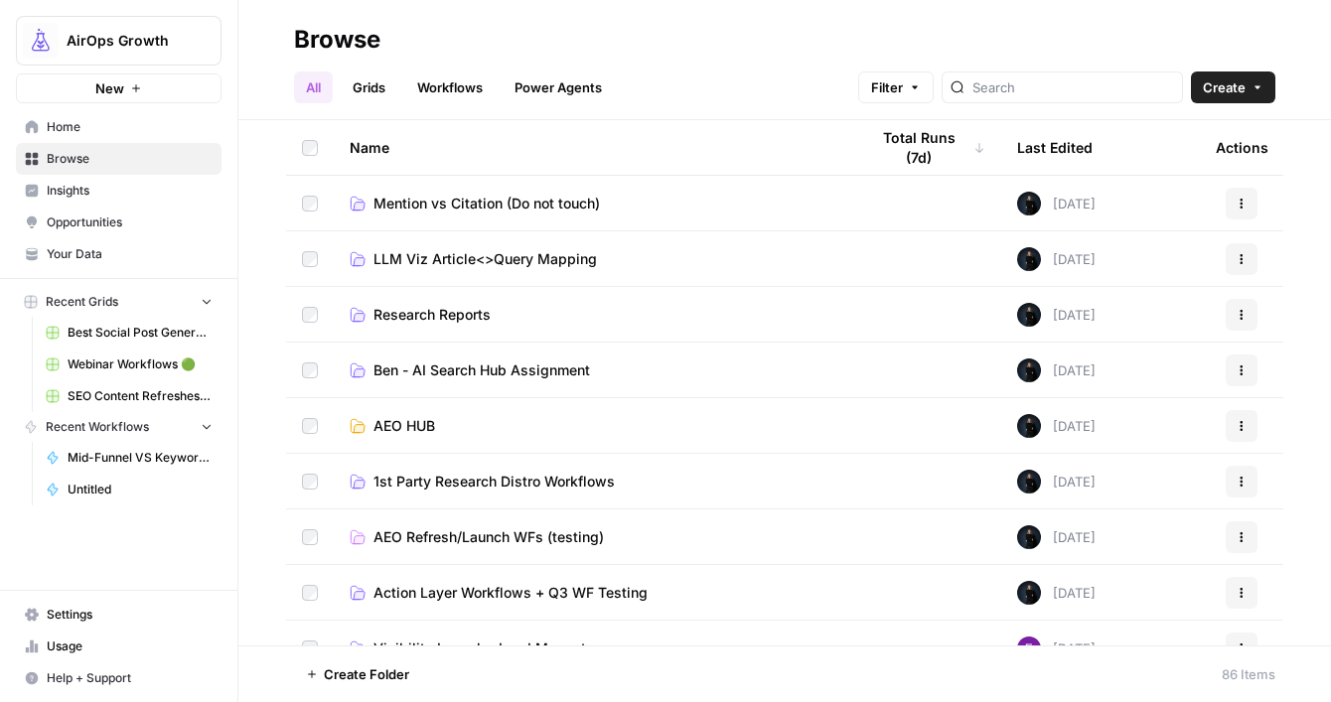
click at [98, 125] on span "Home" at bounding box center [130, 127] width 166 height 18
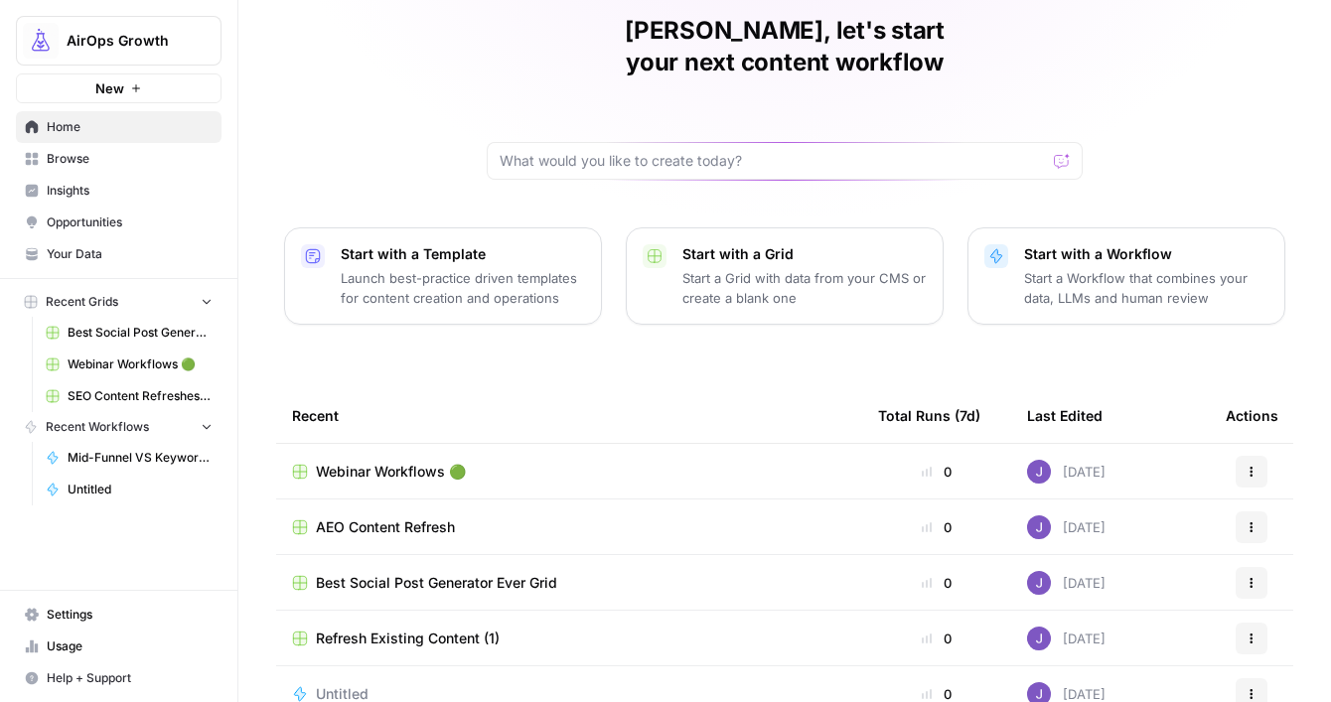
scroll to position [84, 0]
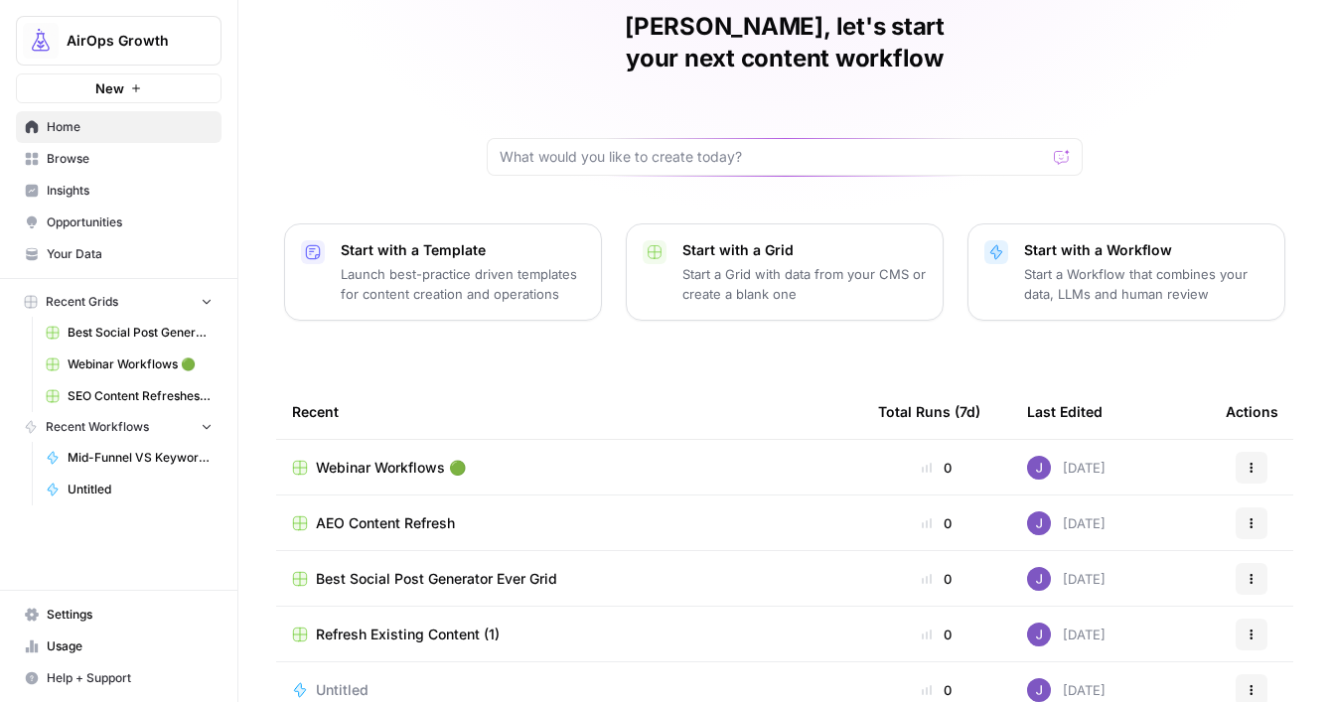
click at [387, 458] on span "Webinar Workflows 🟢" at bounding box center [391, 468] width 150 height 20
